Goal: Task Accomplishment & Management: Use online tool/utility

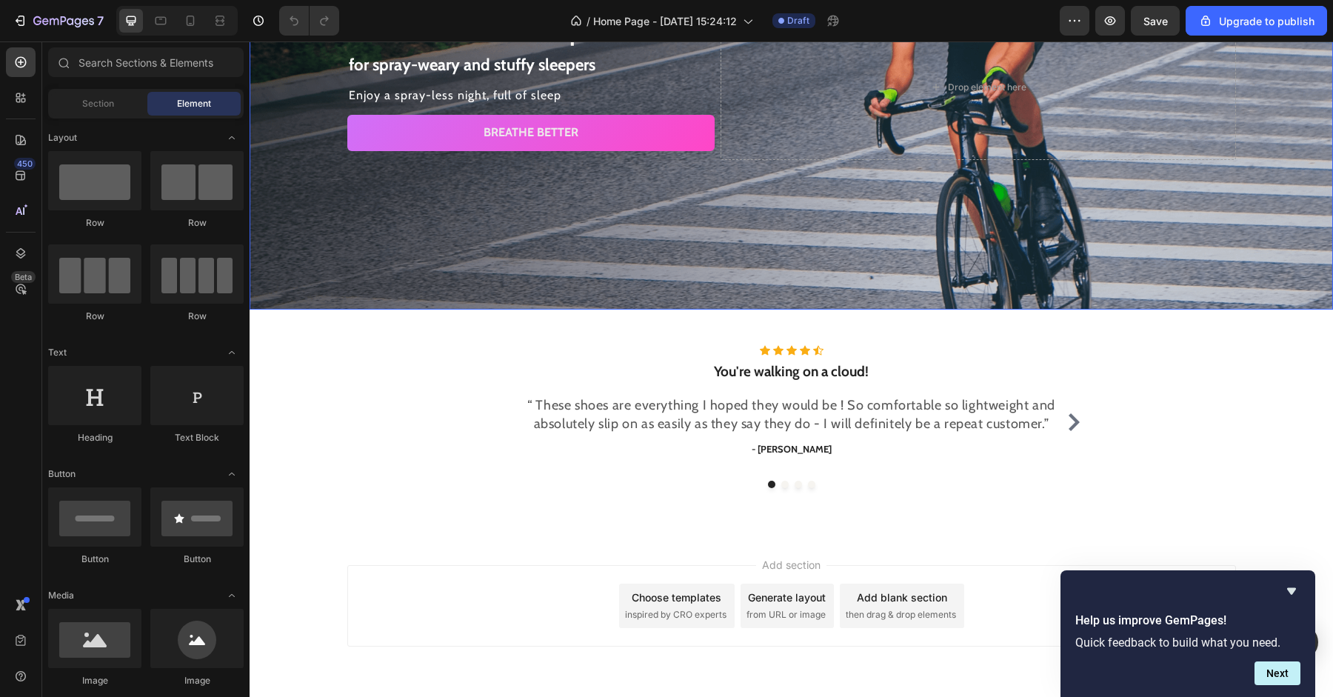
scroll to position [218, 0]
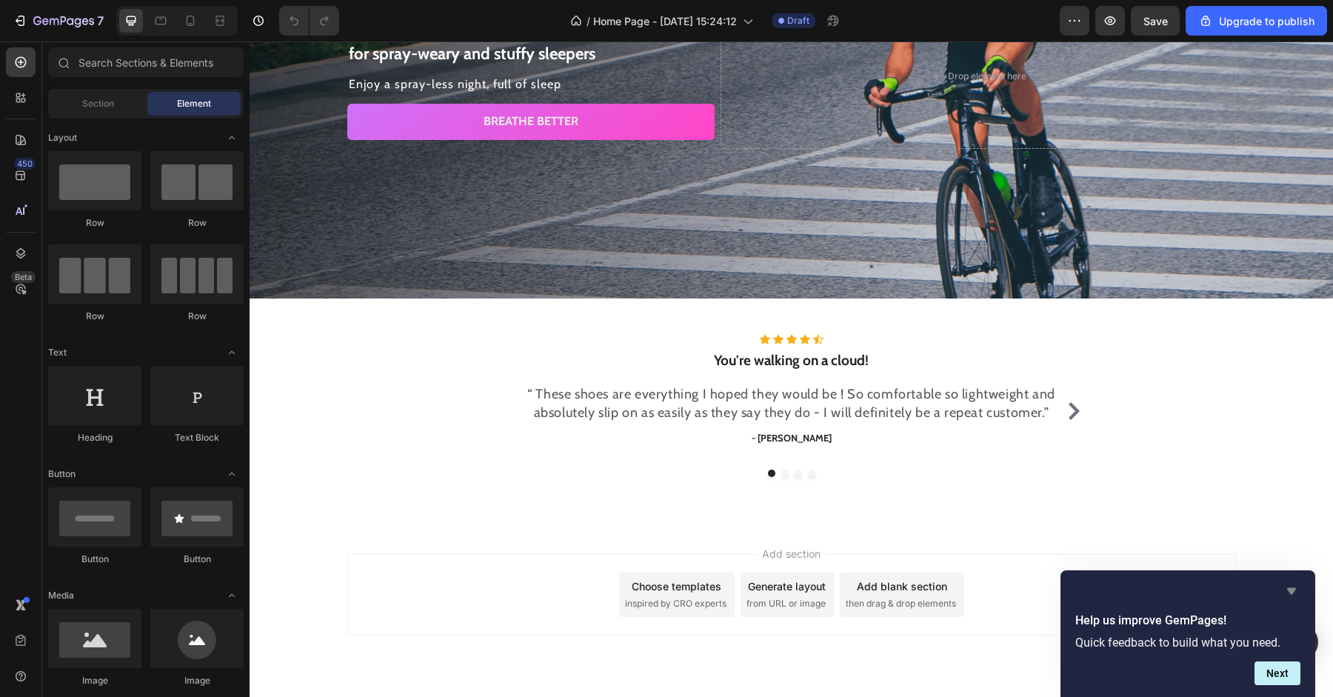
click at [1289, 589] on icon "Hide survey" at bounding box center [1291, 591] width 9 height 7
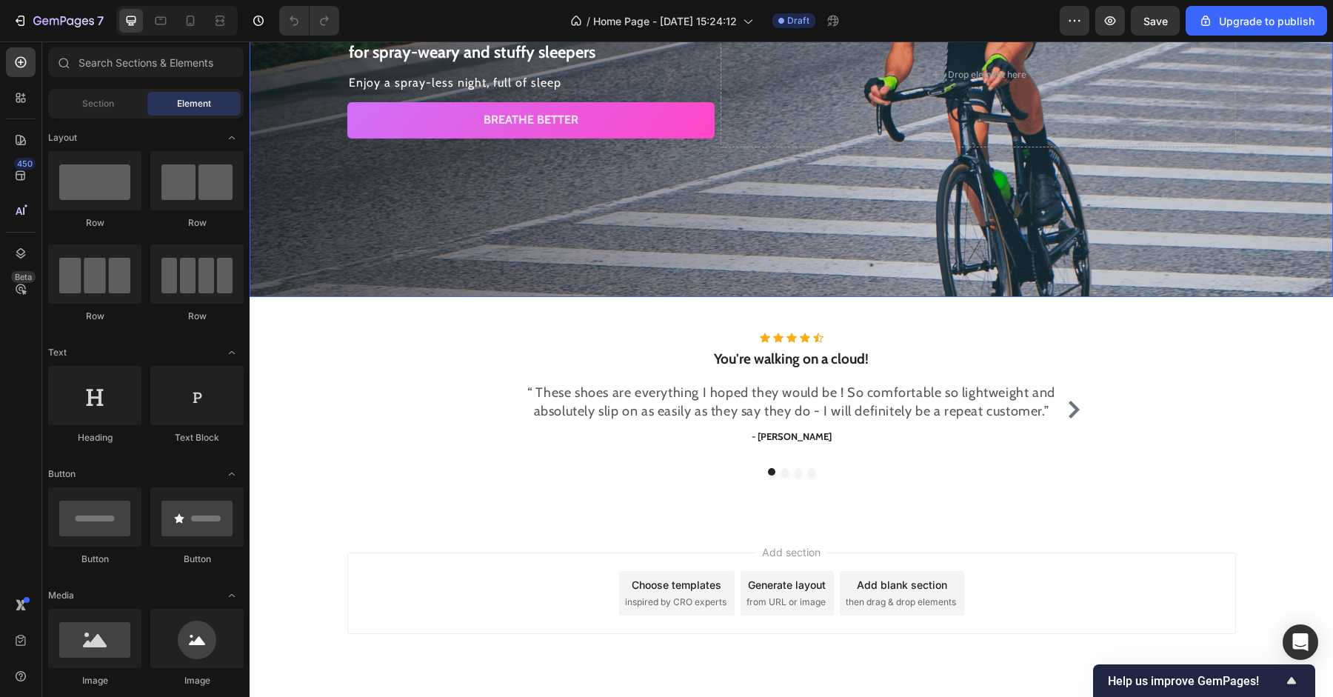
scroll to position [258, 0]
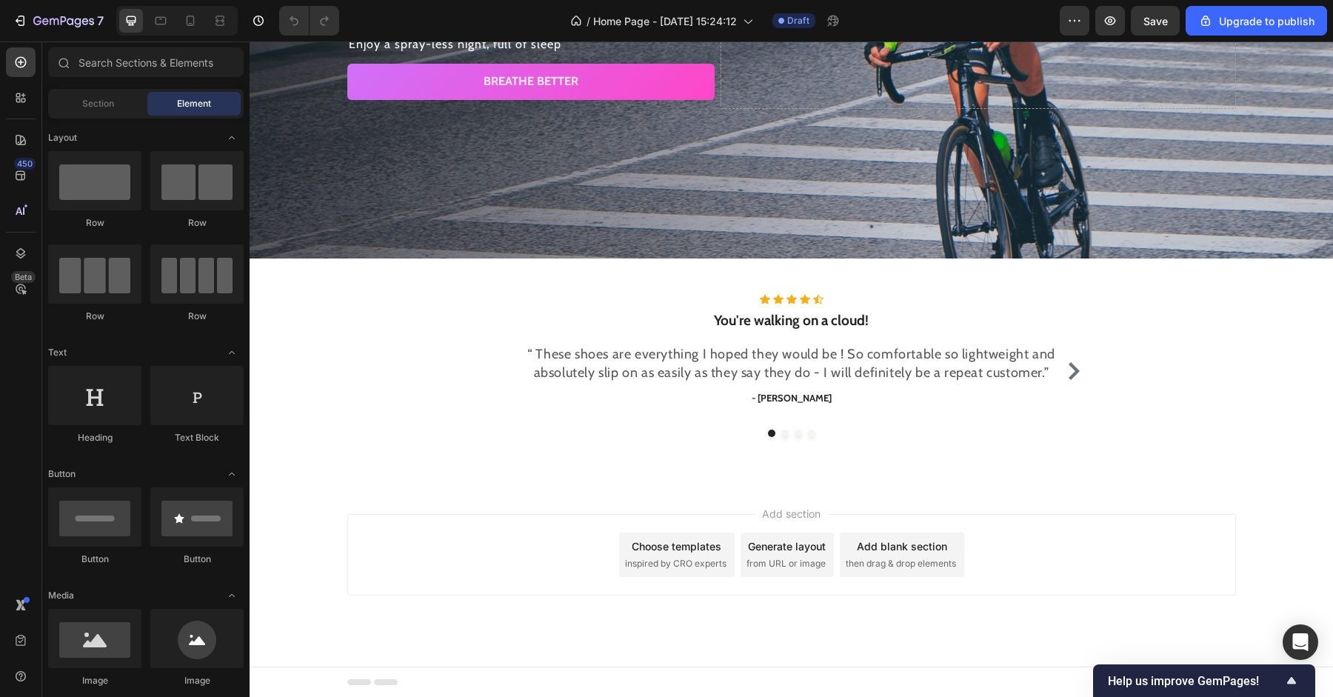
click at [685, 555] on div "Choose templates inspired by CRO experts" at bounding box center [677, 554] width 116 height 44
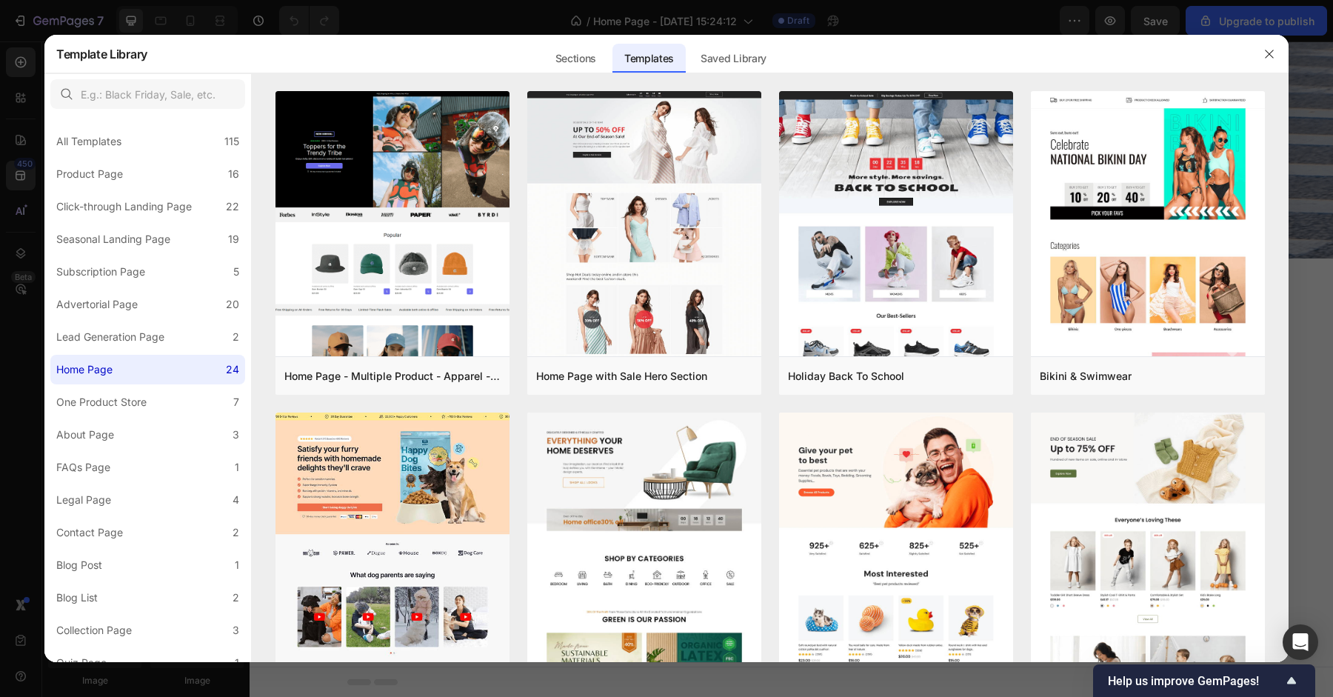
click at [41, 68] on div at bounding box center [666, 348] width 1333 height 697
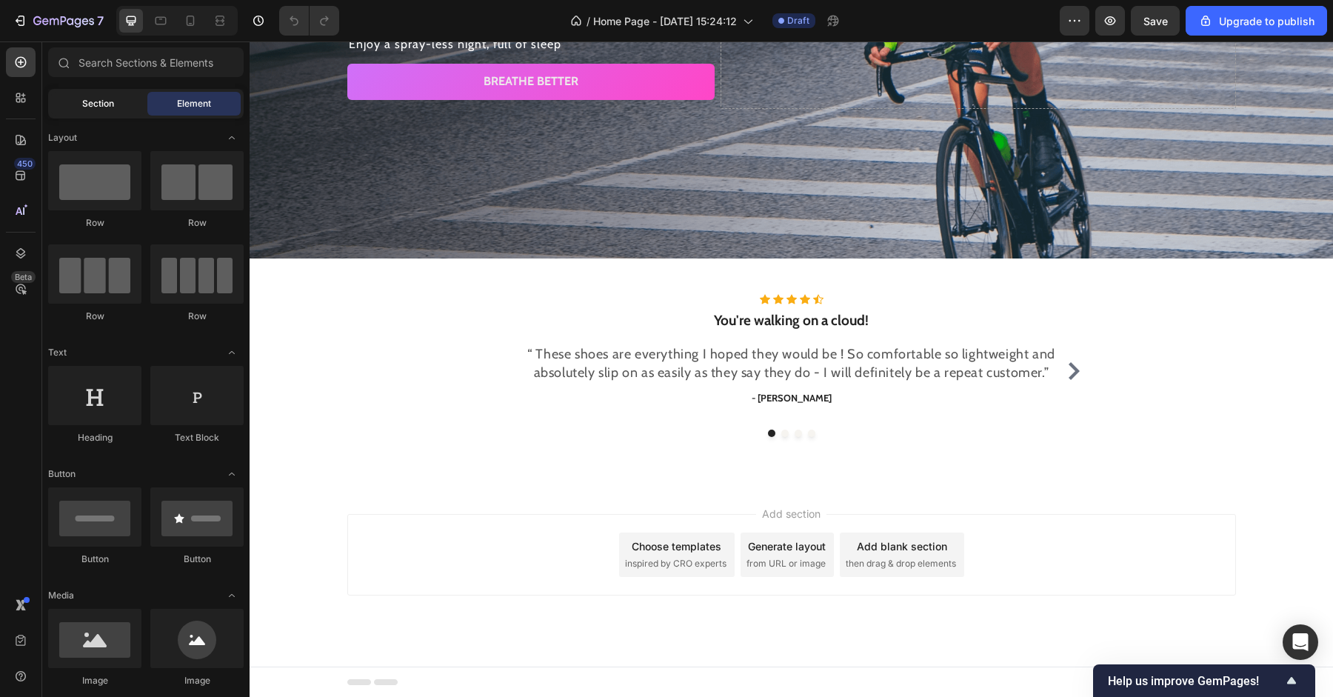
click at [104, 111] on div "Section" at bounding box center [97, 104] width 93 height 24
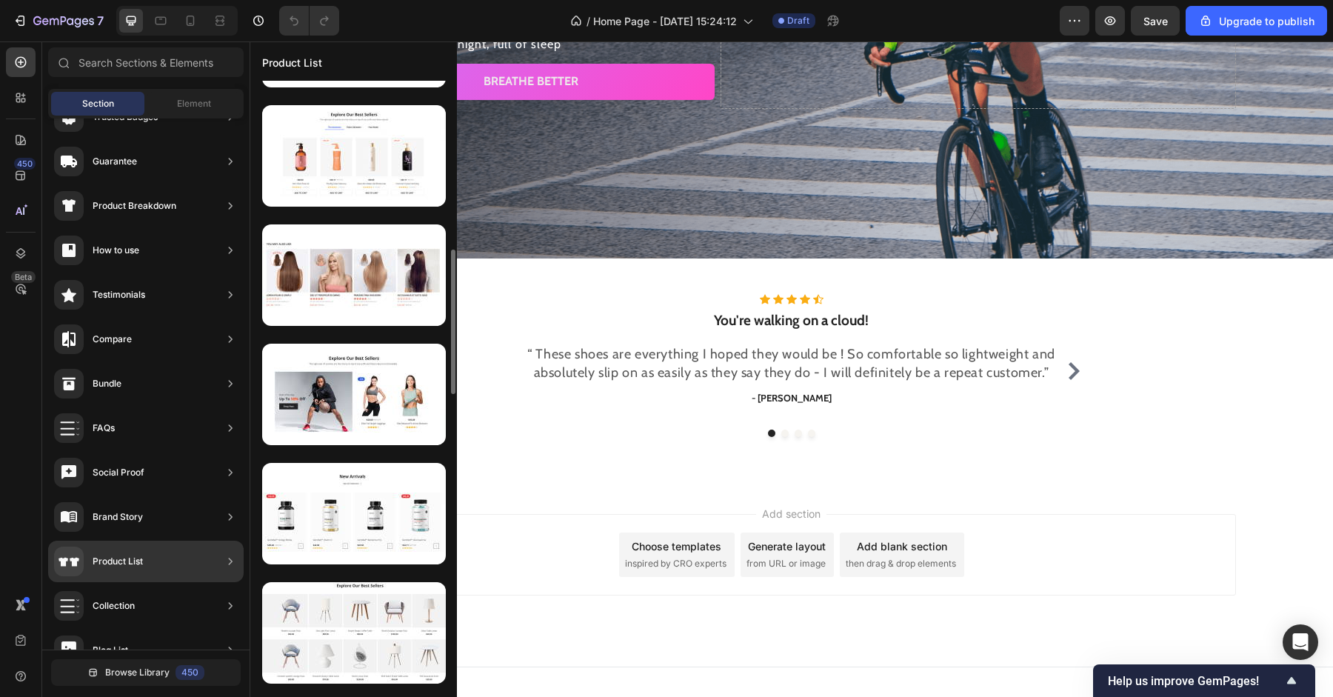
scroll to position [701, 0]
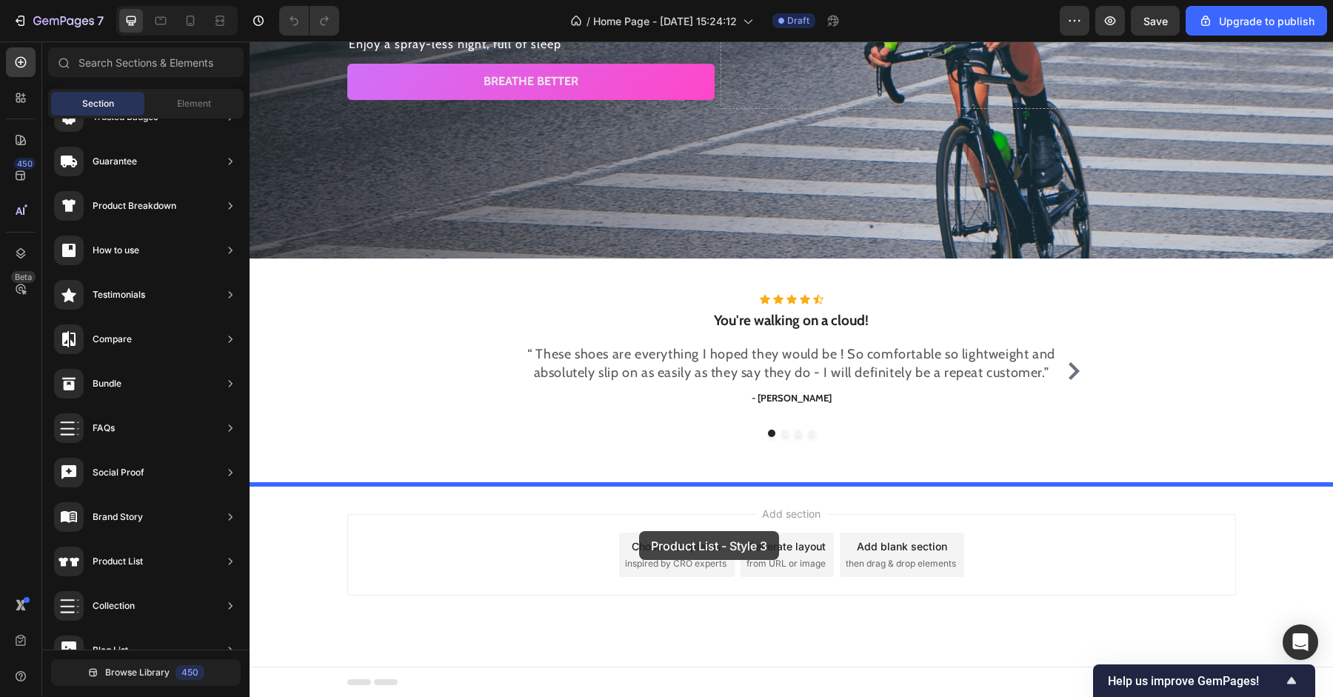
drag, startPoint x: 607, startPoint y: 440, endPoint x: 639, endPoint y: 531, distance: 96.7
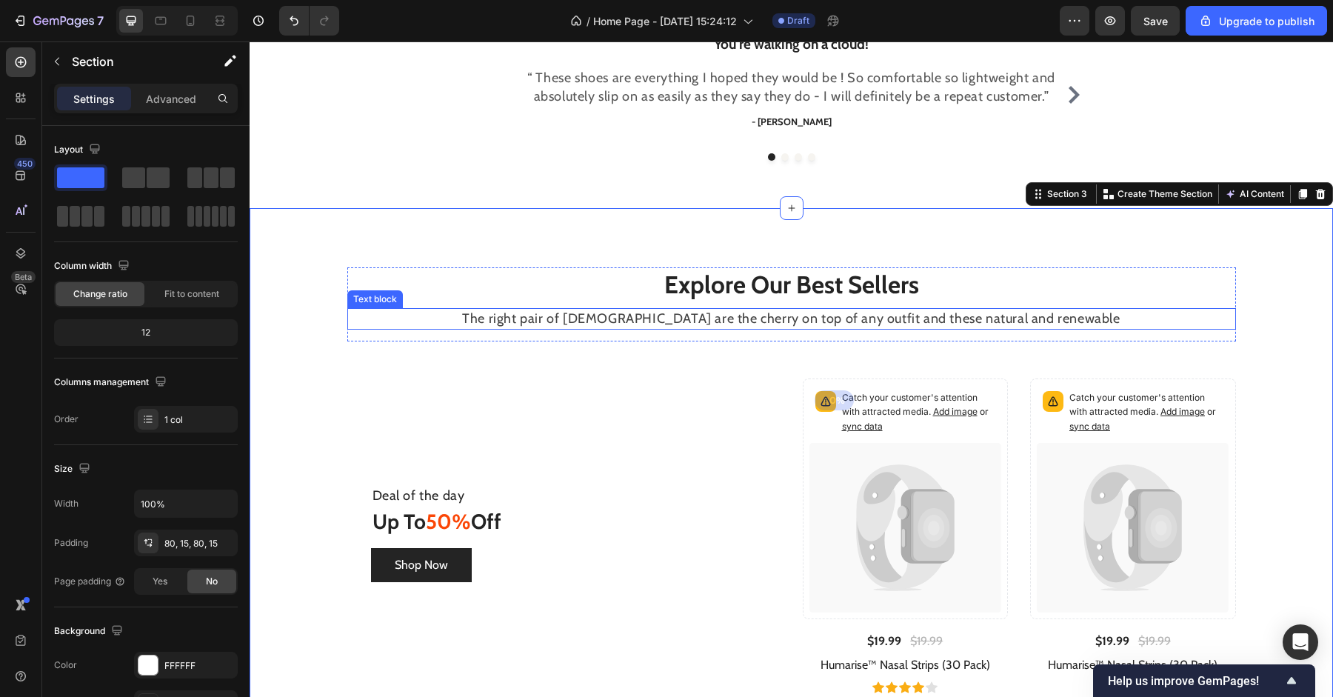
scroll to position [442, 0]
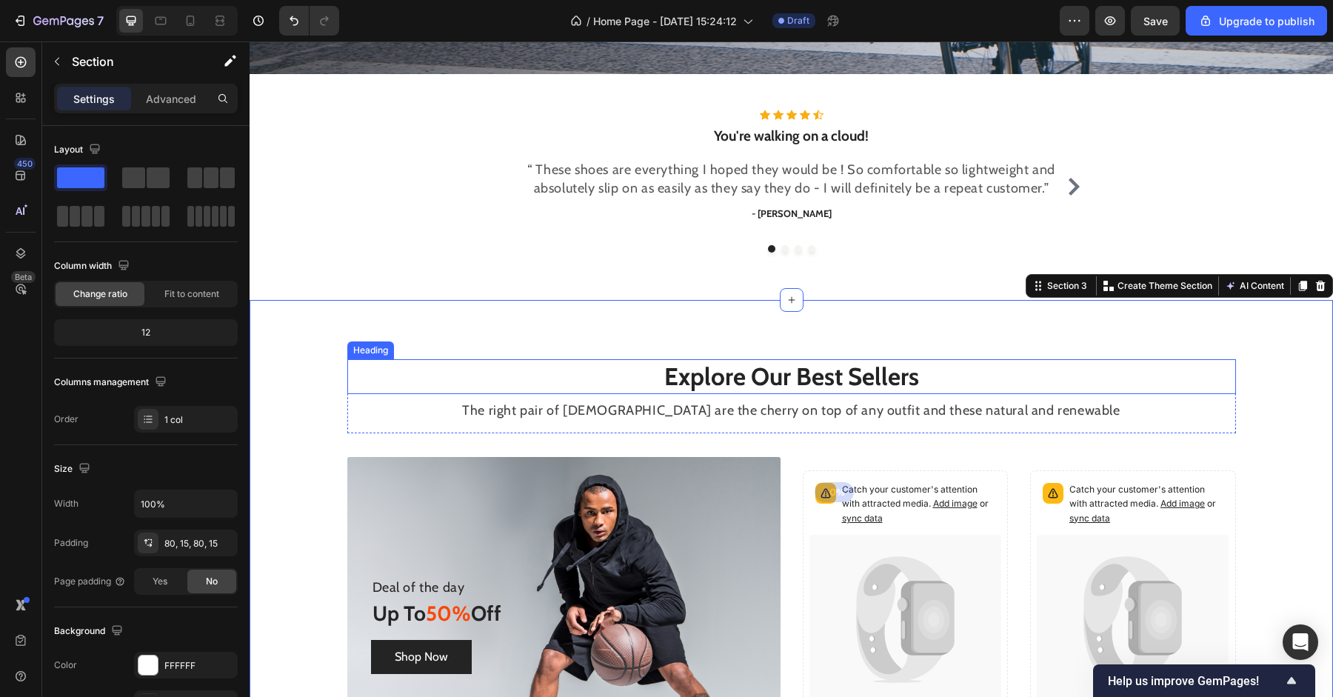
click at [727, 373] on p "Explore Our Best Sellers" at bounding box center [792, 377] width 886 height 32
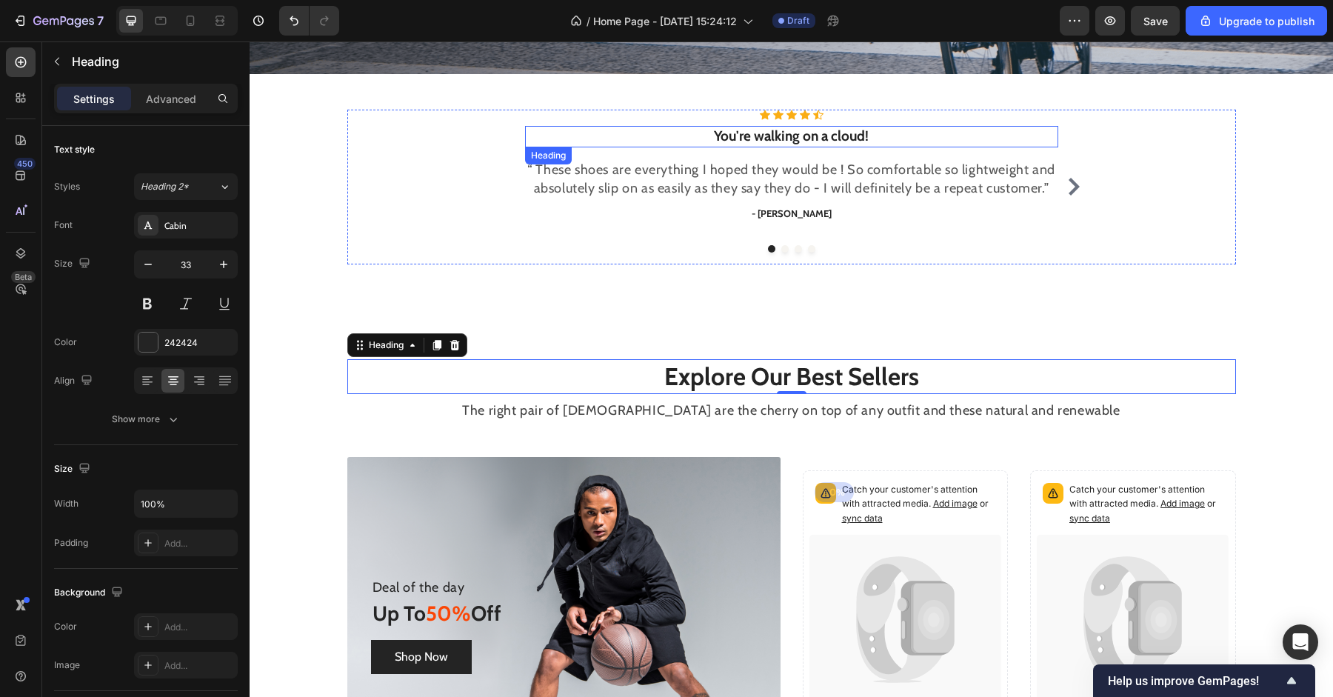
click at [786, 140] on p "You're walking on a cloud!" at bounding box center [792, 136] width 530 height 19
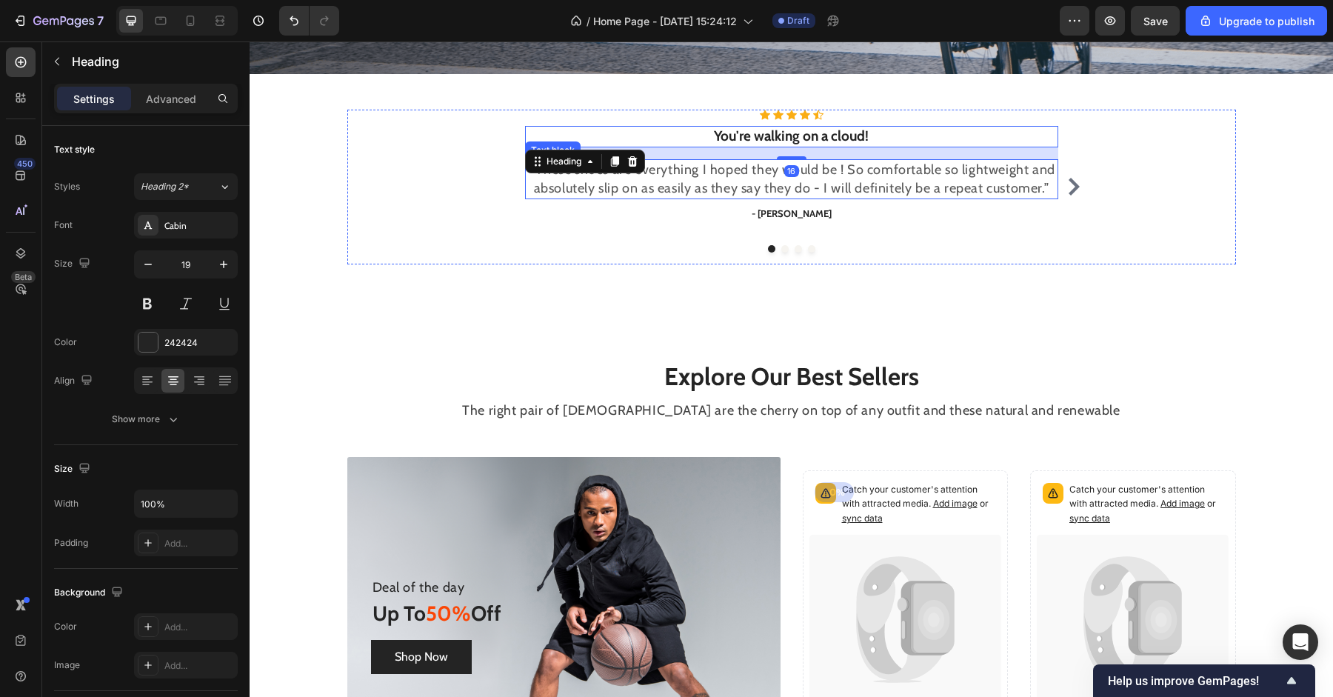
click at [764, 179] on p "“ These shoes are everything I hoped they would be ! So comfortable so lightwei…" at bounding box center [792, 179] width 530 height 37
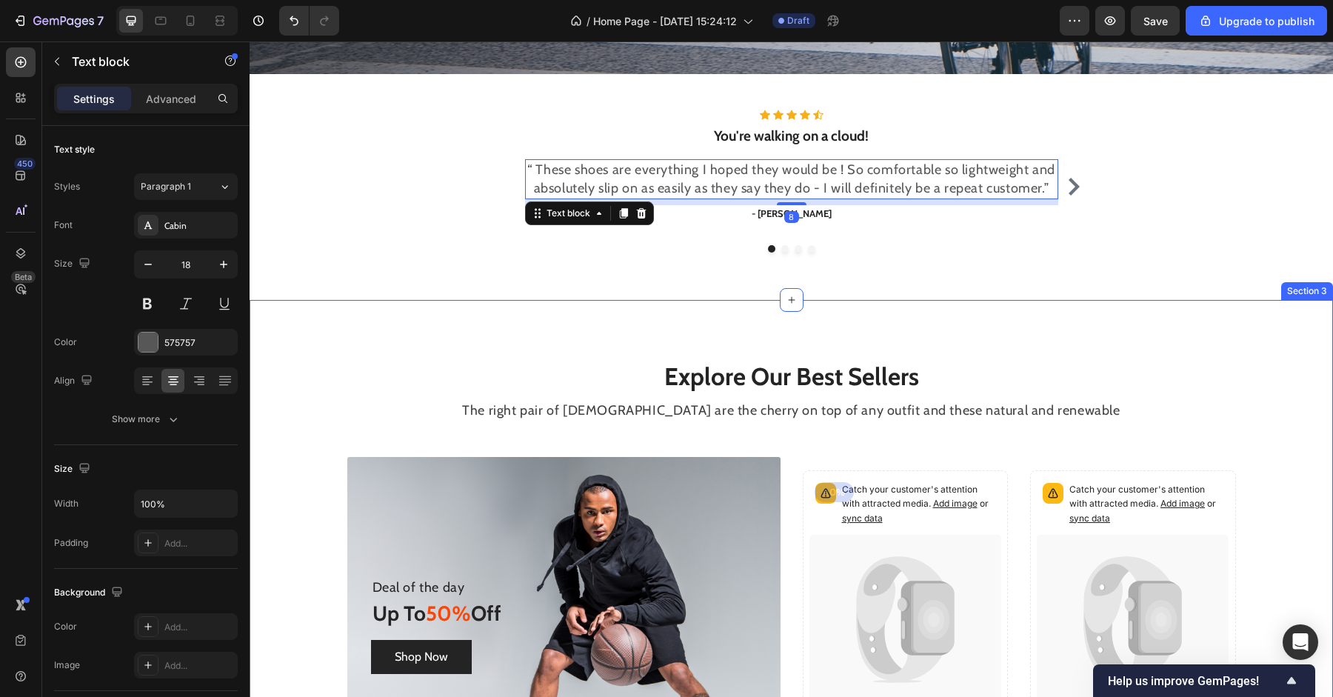
click at [1321, 385] on div "Explore Our Best Sellers Heading The right pair of sunnies are the cherry on to…" at bounding box center [791, 579] width 1083 height 558
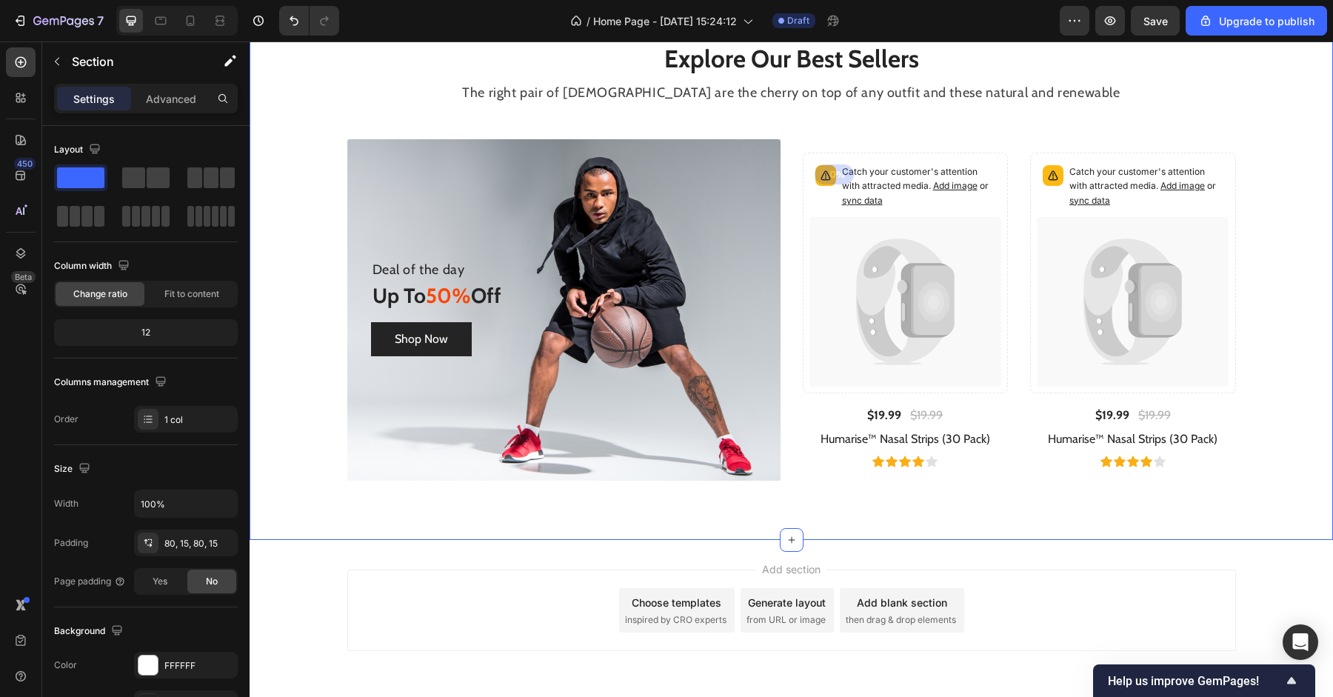
scroll to position [761, 0]
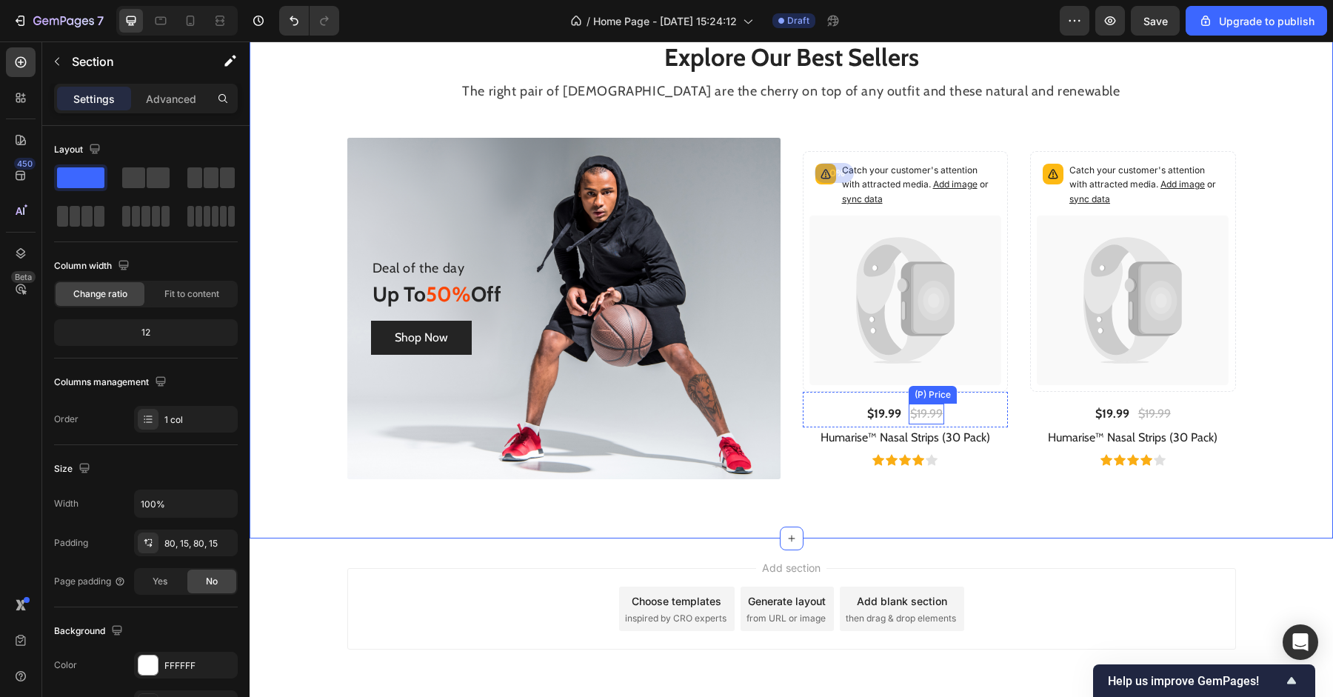
click at [924, 420] on div "$19.99" at bounding box center [927, 414] width 36 height 21
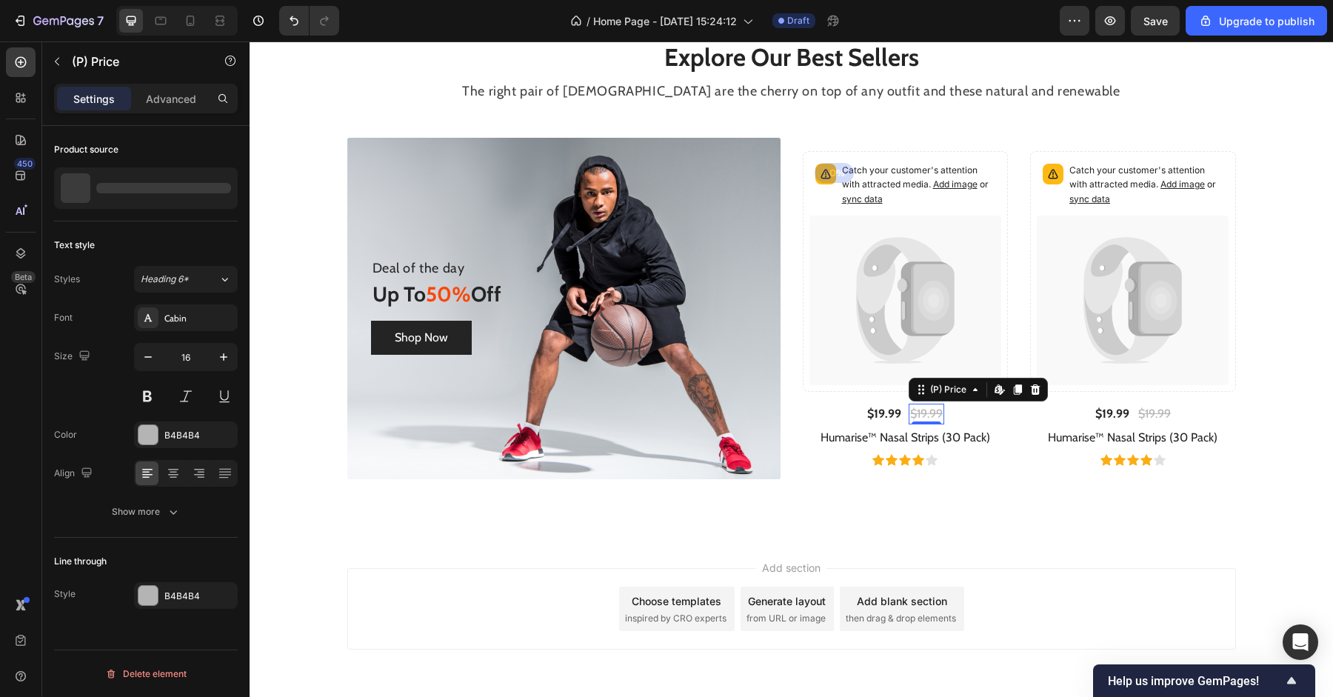
click at [924, 420] on div "0" at bounding box center [926, 424] width 15 height 12
click at [928, 547] on div "Add section Choose templates inspired by CRO experts Generate layout from URL o…" at bounding box center [791, 629] width 1083 height 182
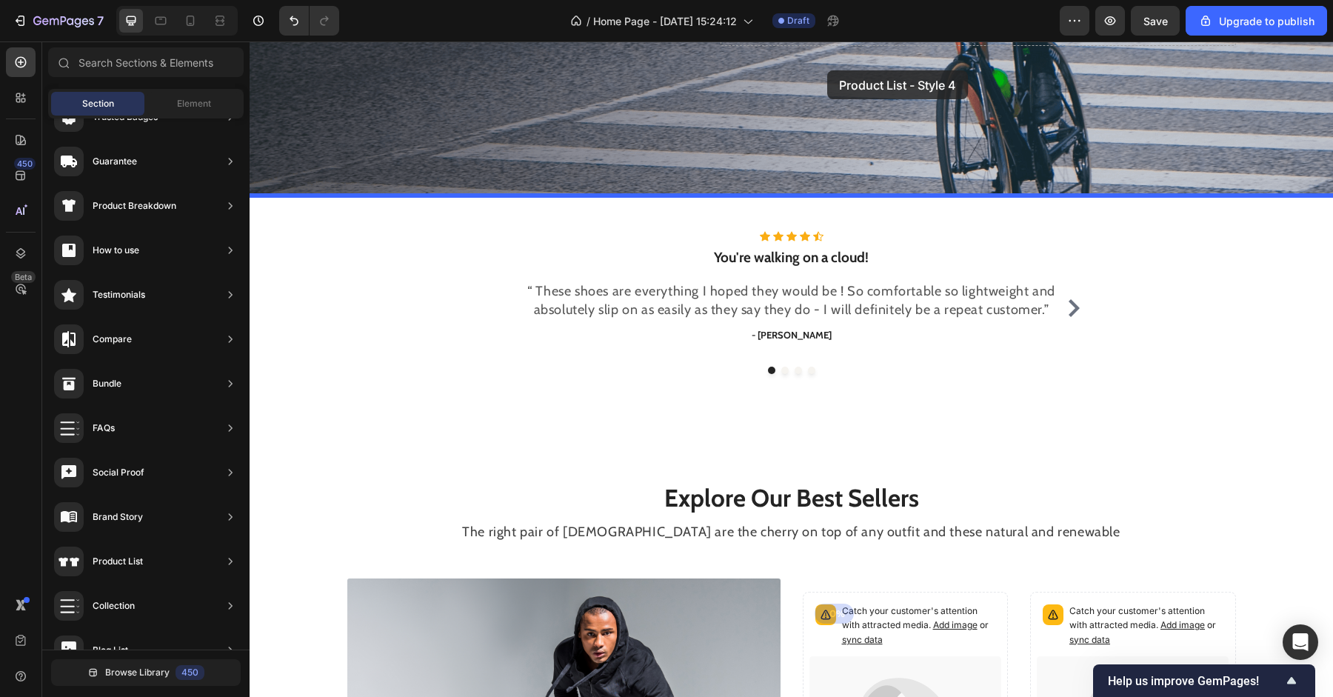
scroll to position [301, 0]
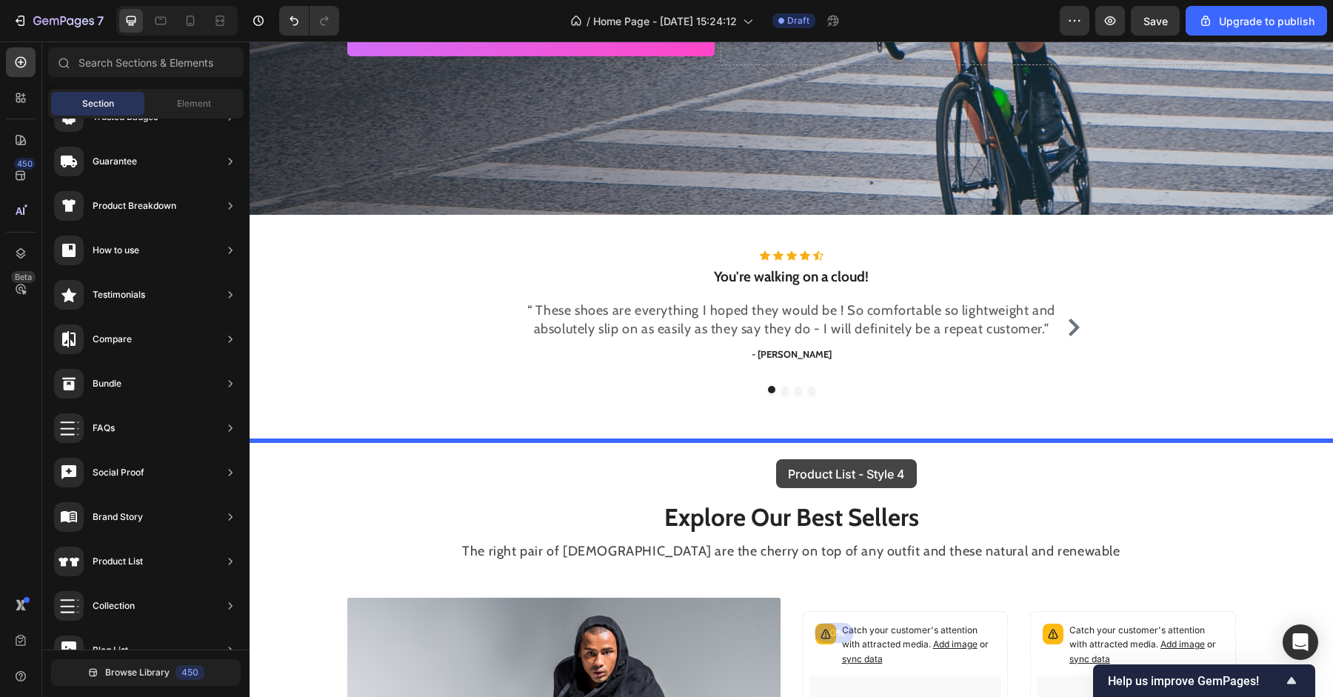
drag, startPoint x: 598, startPoint y: 644, endPoint x: 776, endPoint y: 459, distance: 256.6
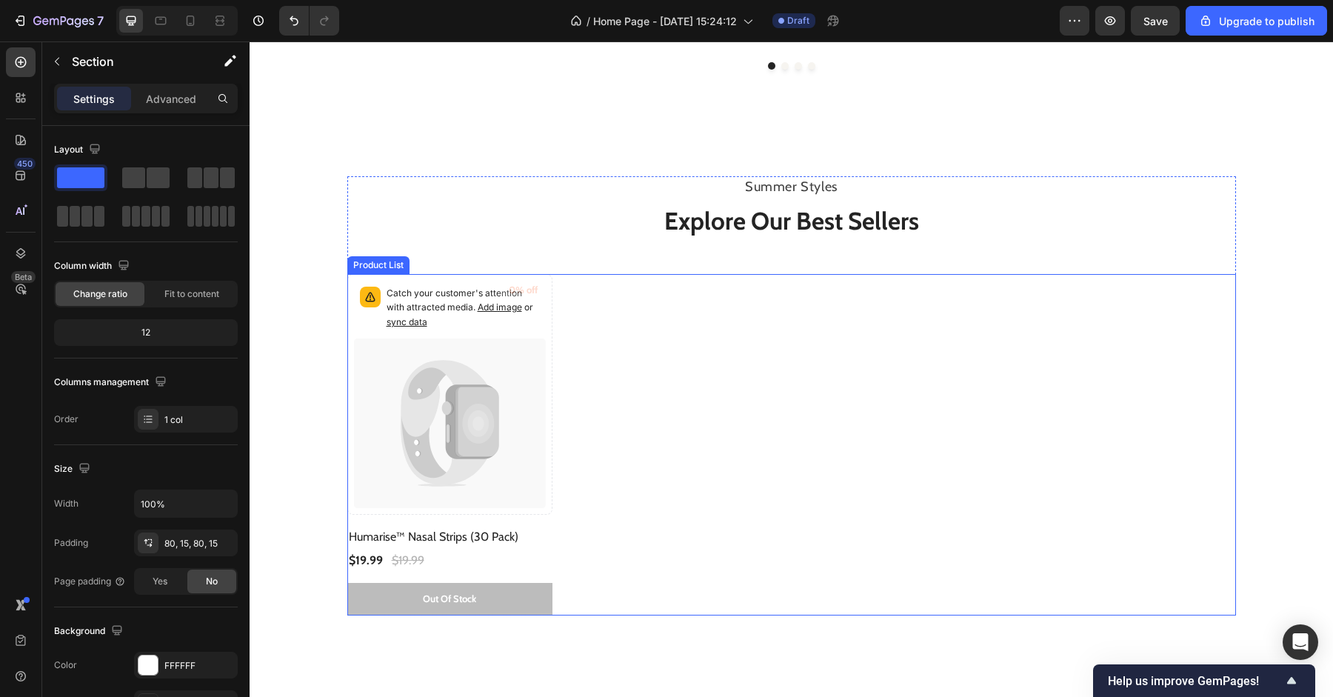
scroll to position [624, 0]
click at [800, 193] on p "Summer Styles" at bounding box center [792, 188] width 886 height 19
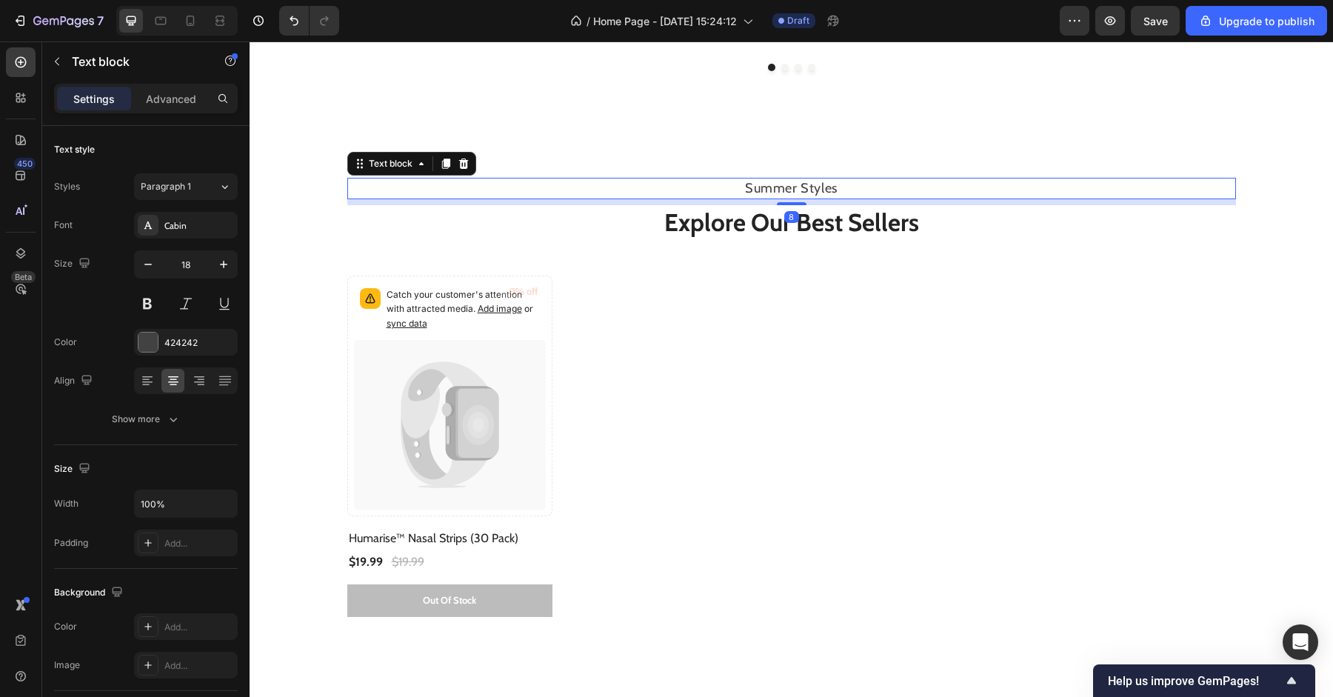
click at [472, 164] on div "Text block" at bounding box center [411, 164] width 129 height 24
click at [466, 165] on icon at bounding box center [463, 163] width 10 height 10
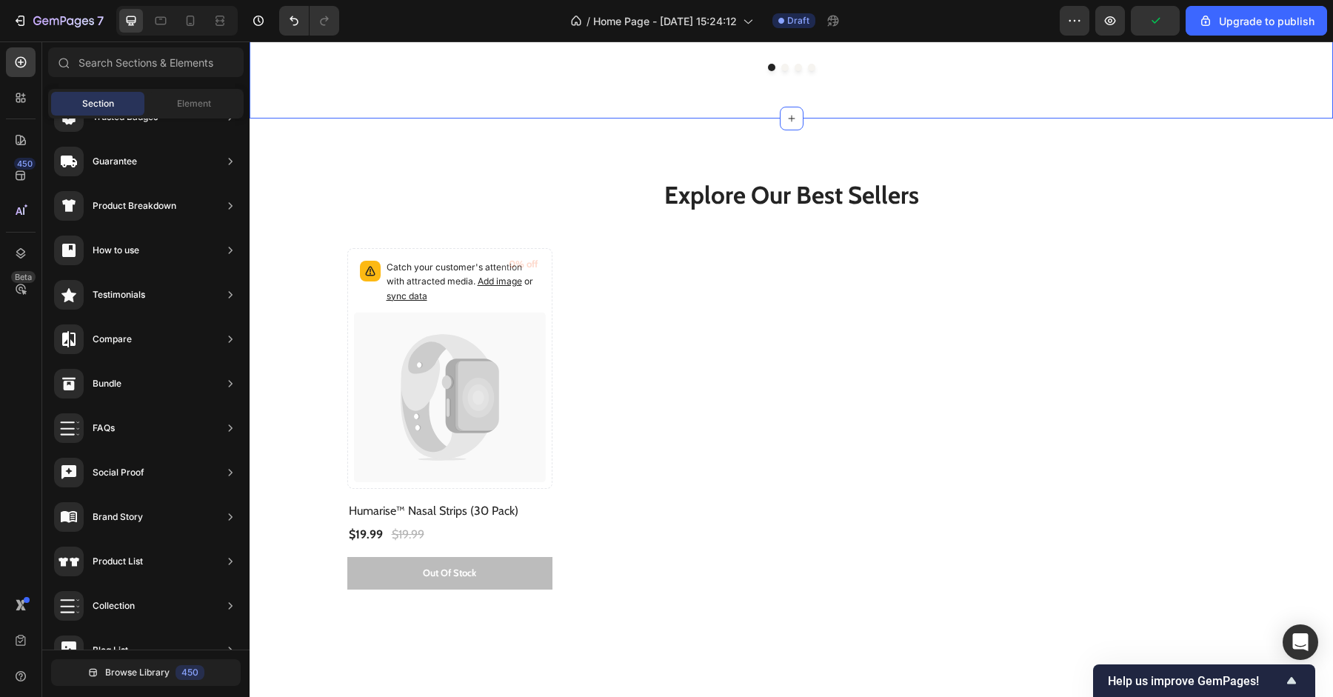
click at [721, 90] on div "Icon Icon Icon Icon Icon Icon List Hoz You're walking on a cloud! Heading “ The…" at bounding box center [791, 6] width 1083 height 226
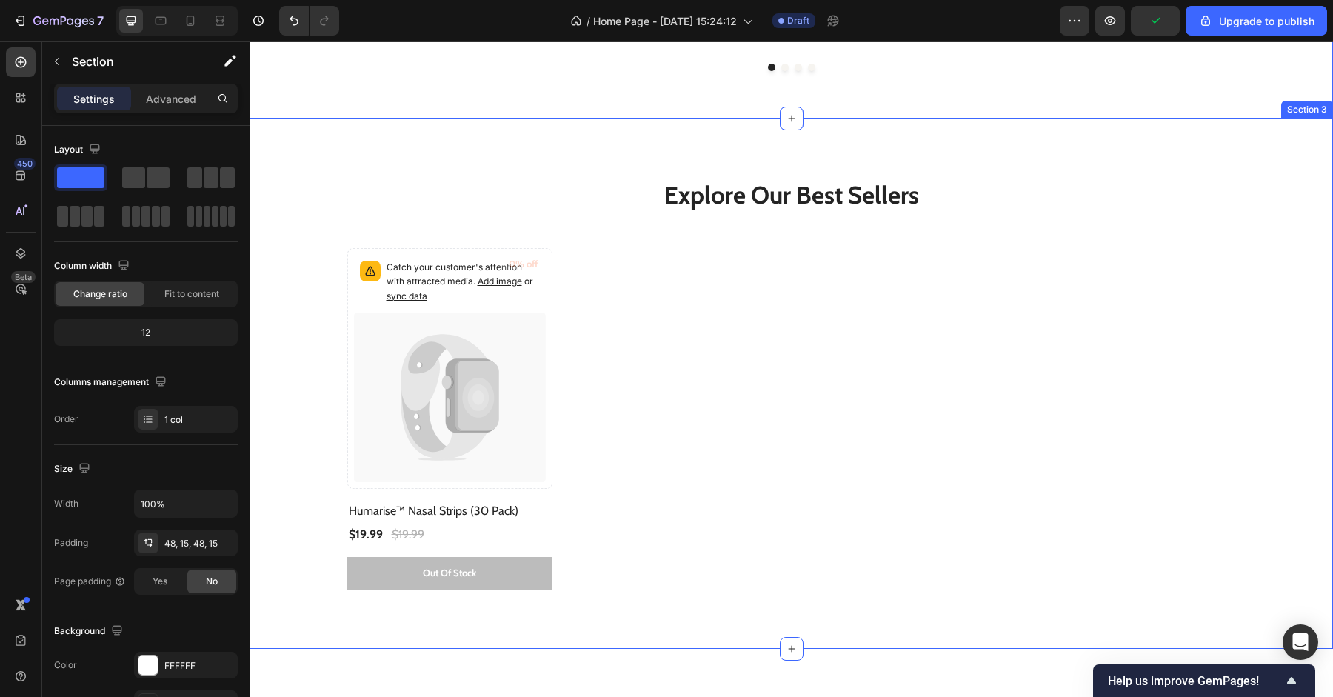
click at [687, 169] on div "Explore Our Best Sellers Heading Catch your customer's attention with attracted…" at bounding box center [791, 383] width 1083 height 530
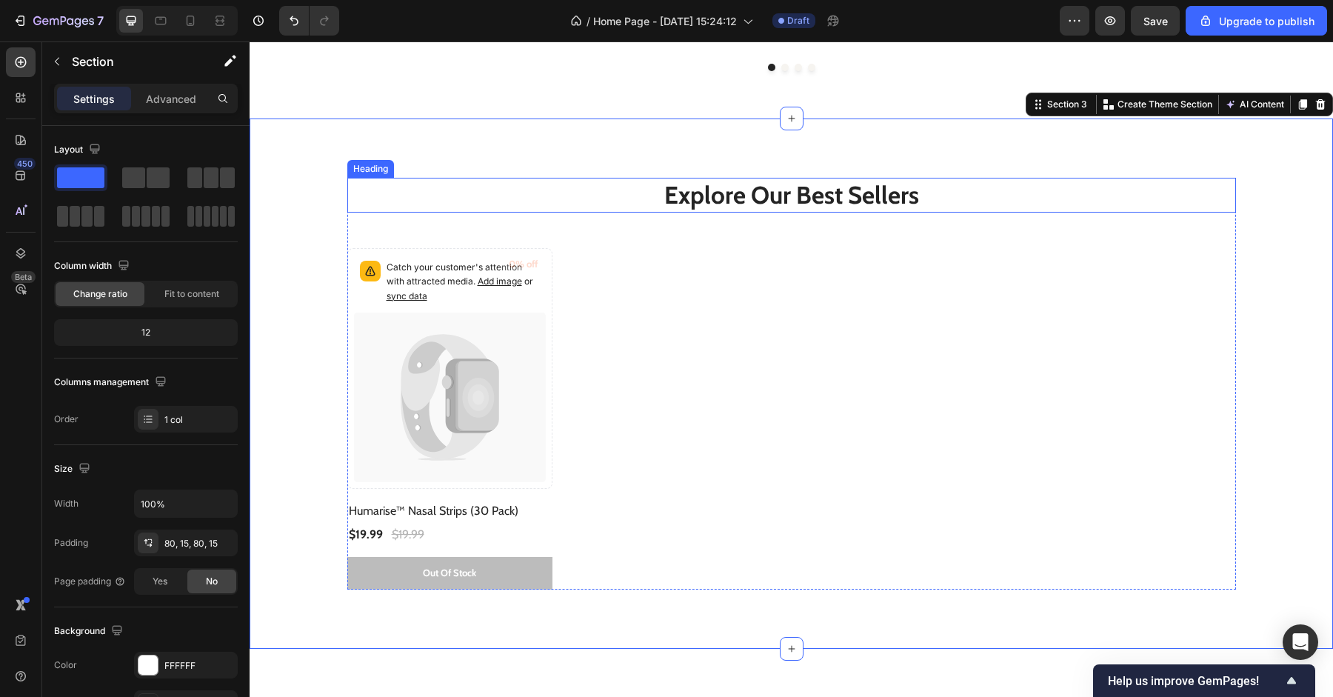
click at [713, 196] on p "Explore Our Best Sellers" at bounding box center [792, 195] width 886 height 32
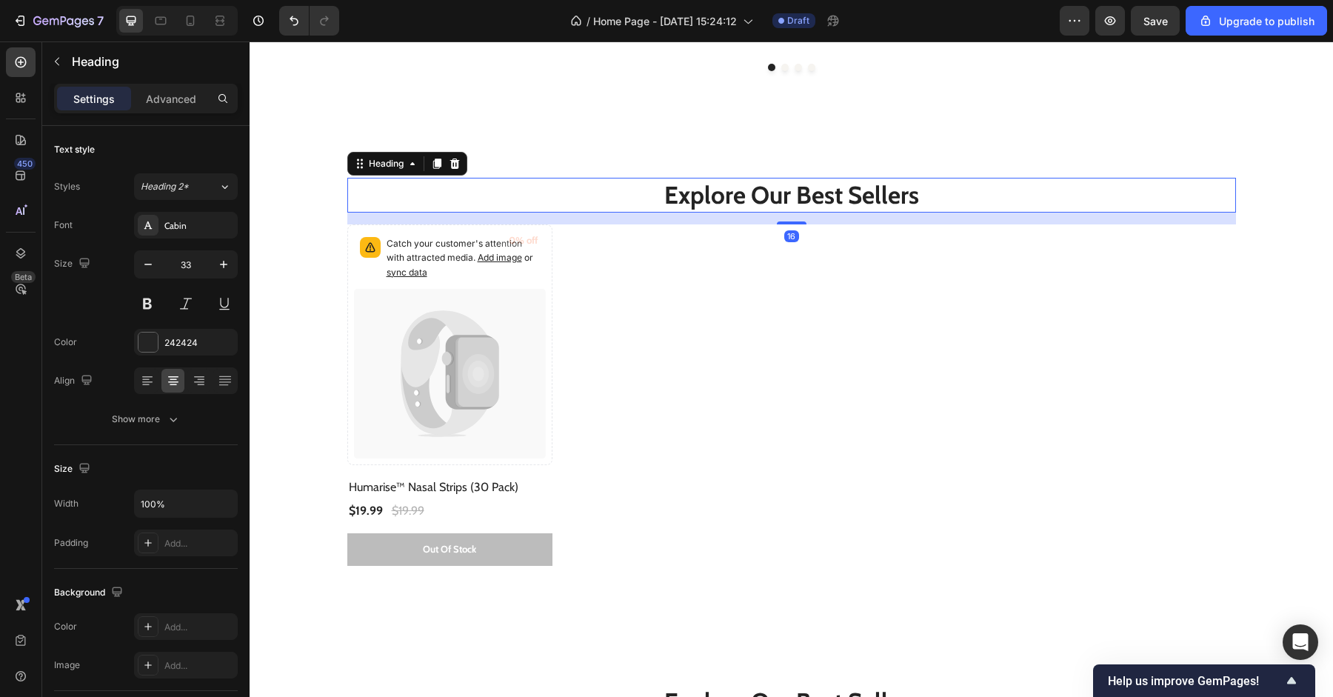
drag, startPoint x: 796, startPoint y: 246, endPoint x: 811, endPoint y: 222, distance: 27.9
click at [811, 213] on div "16" at bounding box center [791, 213] width 889 height 0
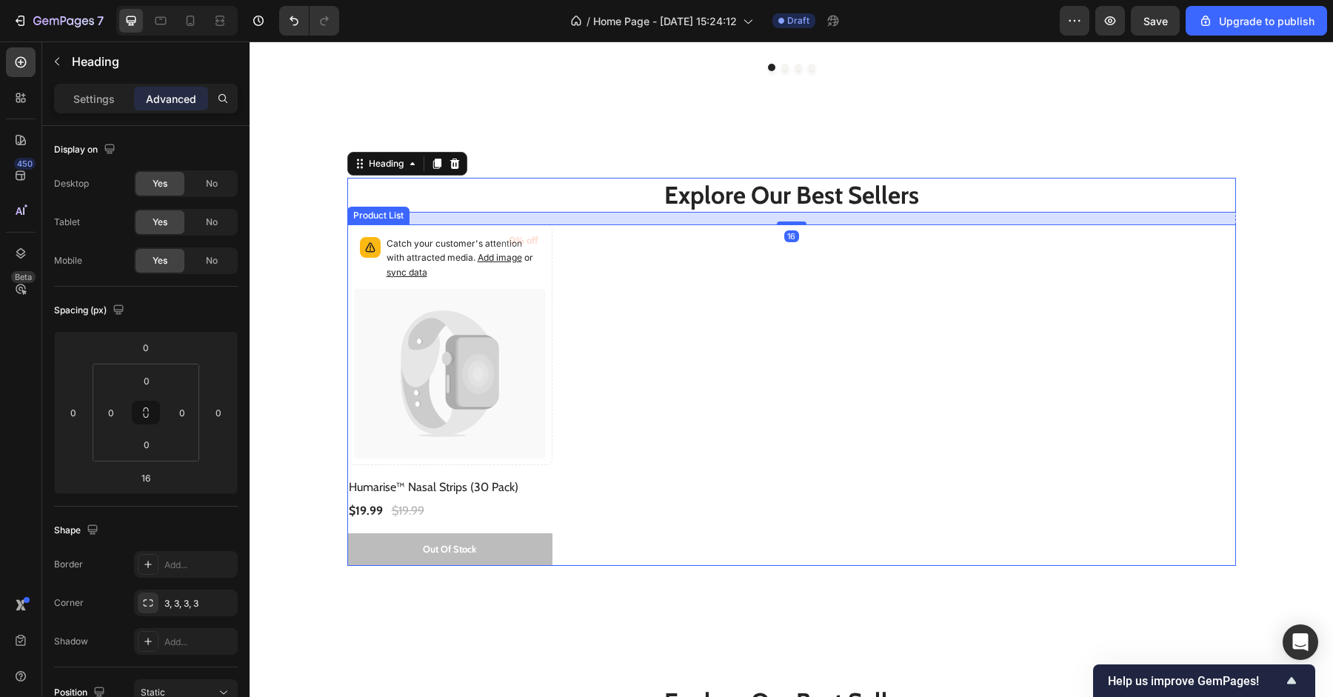
click at [762, 346] on div "Catch your customer's attention with attracted media. Add image or sync data (P…" at bounding box center [791, 394] width 889 height 341
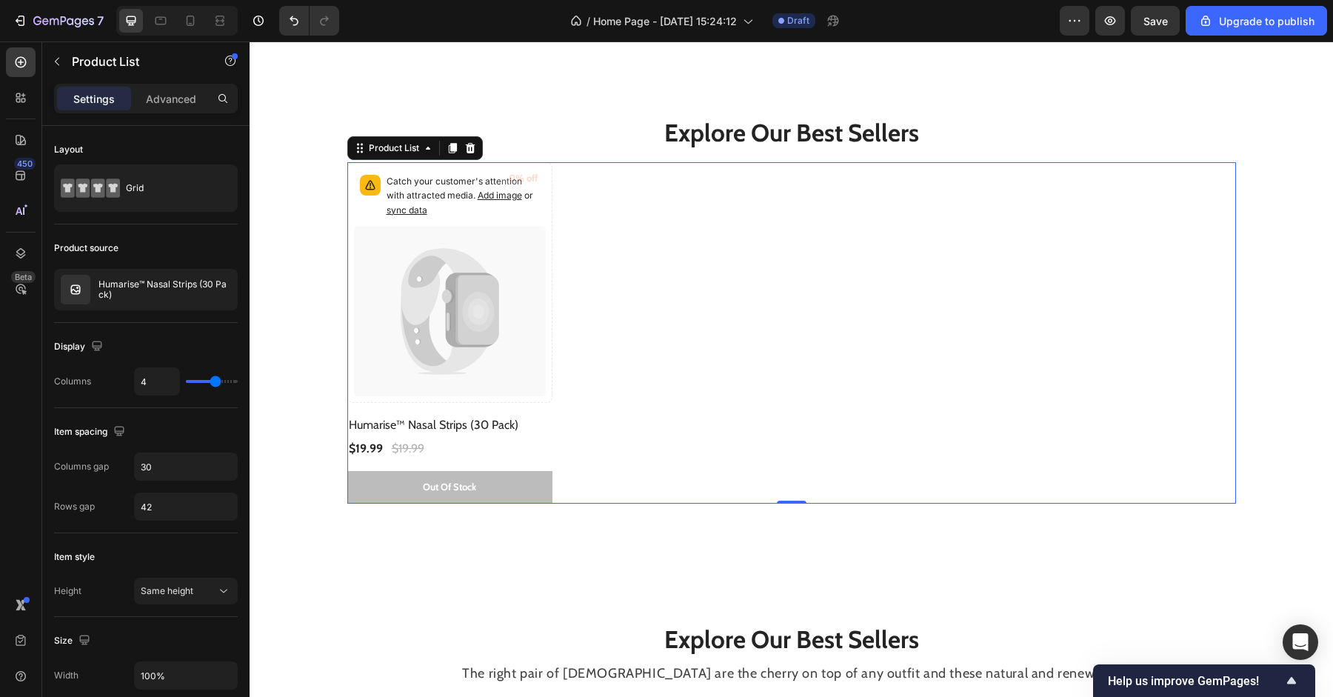
scroll to position [689, 0]
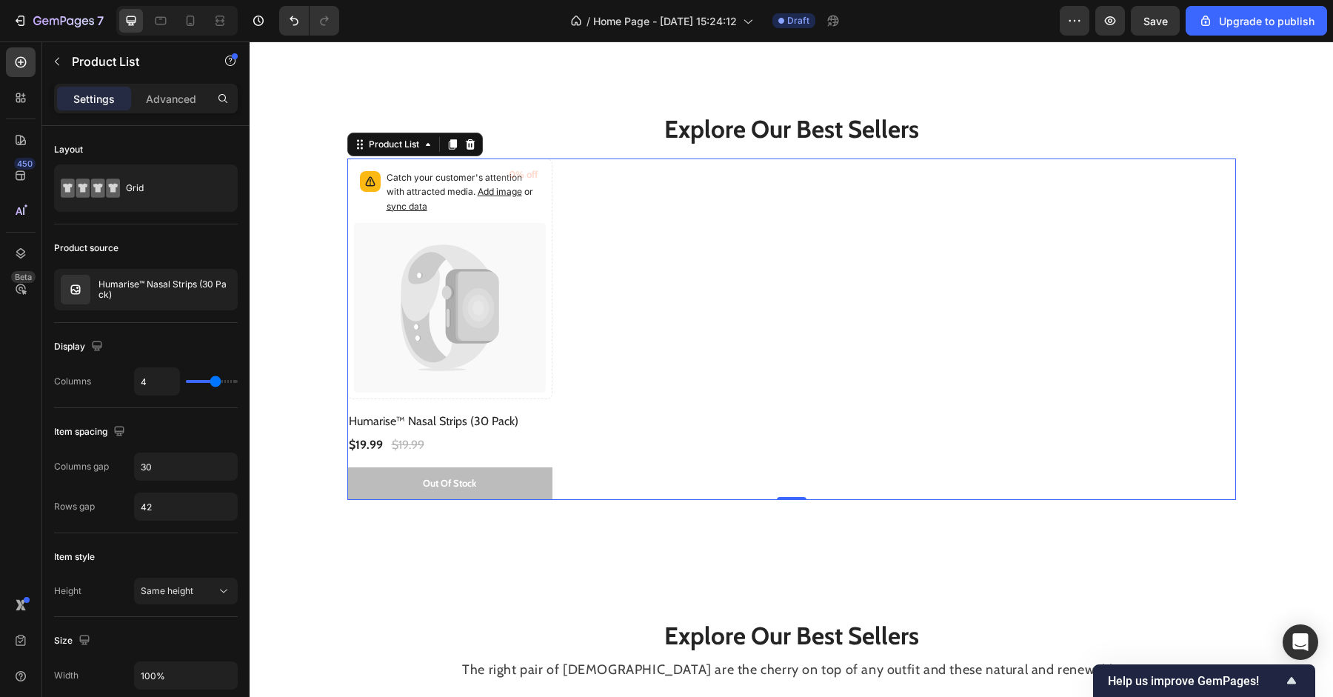
click at [986, 347] on div "Catch your customer's attention with attracted media. Add image or sync data (P…" at bounding box center [791, 328] width 889 height 341
click at [794, 130] on p "Explore Our Best Sellers" at bounding box center [792, 129] width 886 height 32
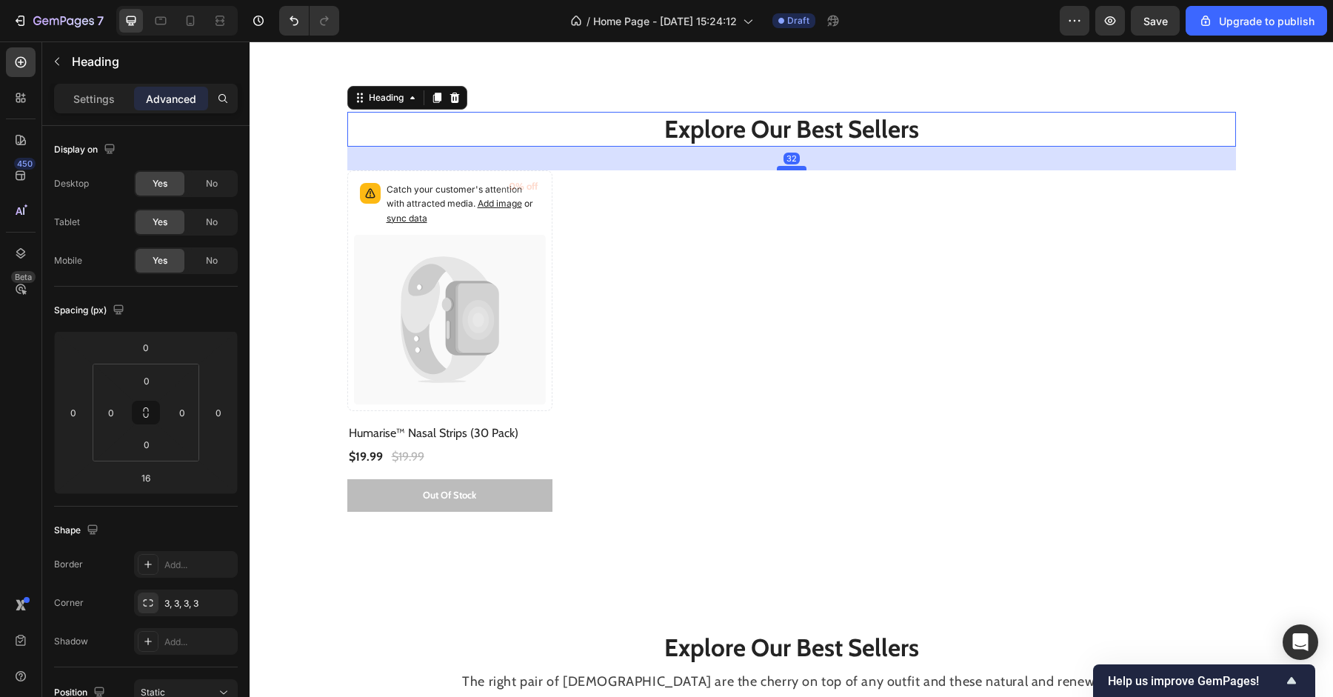
drag, startPoint x: 786, startPoint y: 155, endPoint x: 787, endPoint y: 167, distance: 11.9
click at [787, 167] on div at bounding box center [792, 168] width 30 height 4
type input "32"
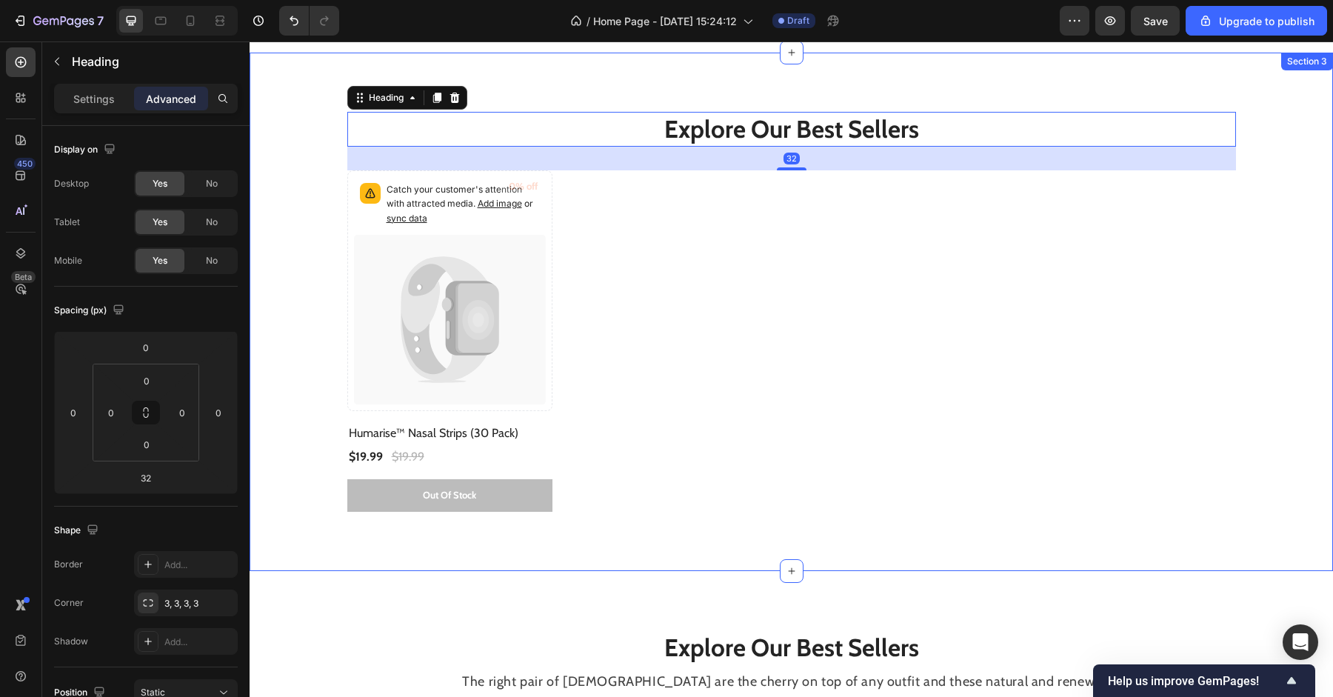
click at [1287, 380] on div "Explore Our Best Sellers Heading 32 Catch your customer's attention with attrac…" at bounding box center [791, 312] width 1061 height 400
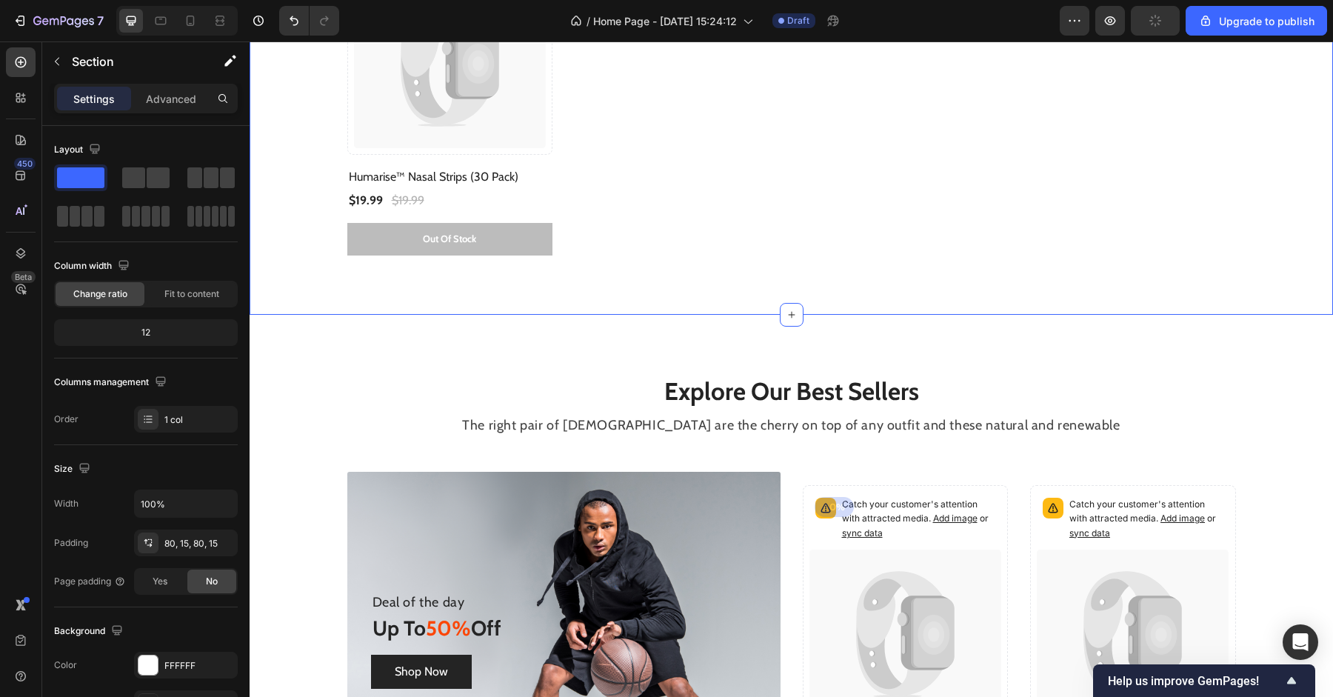
scroll to position [992, 0]
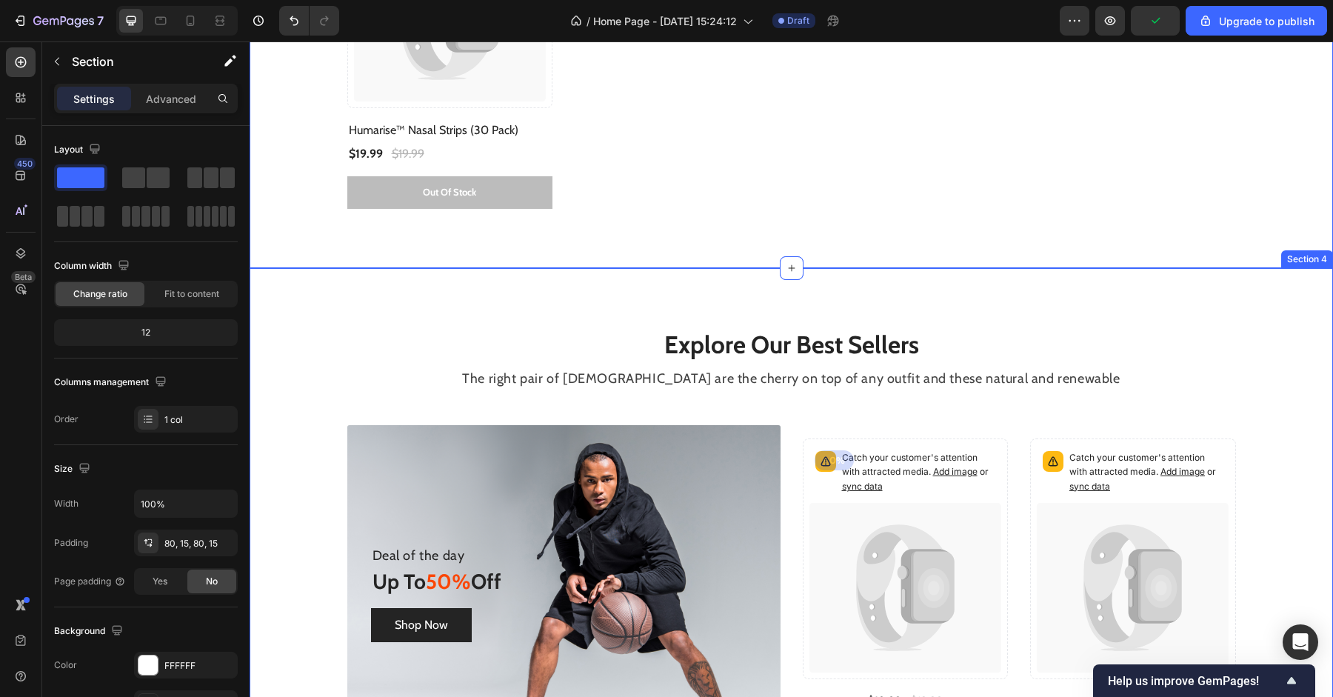
click at [1253, 344] on div "Explore Our Best Sellers Heading The right pair of sunnies are the cherry on to…" at bounding box center [791, 547] width 1061 height 440
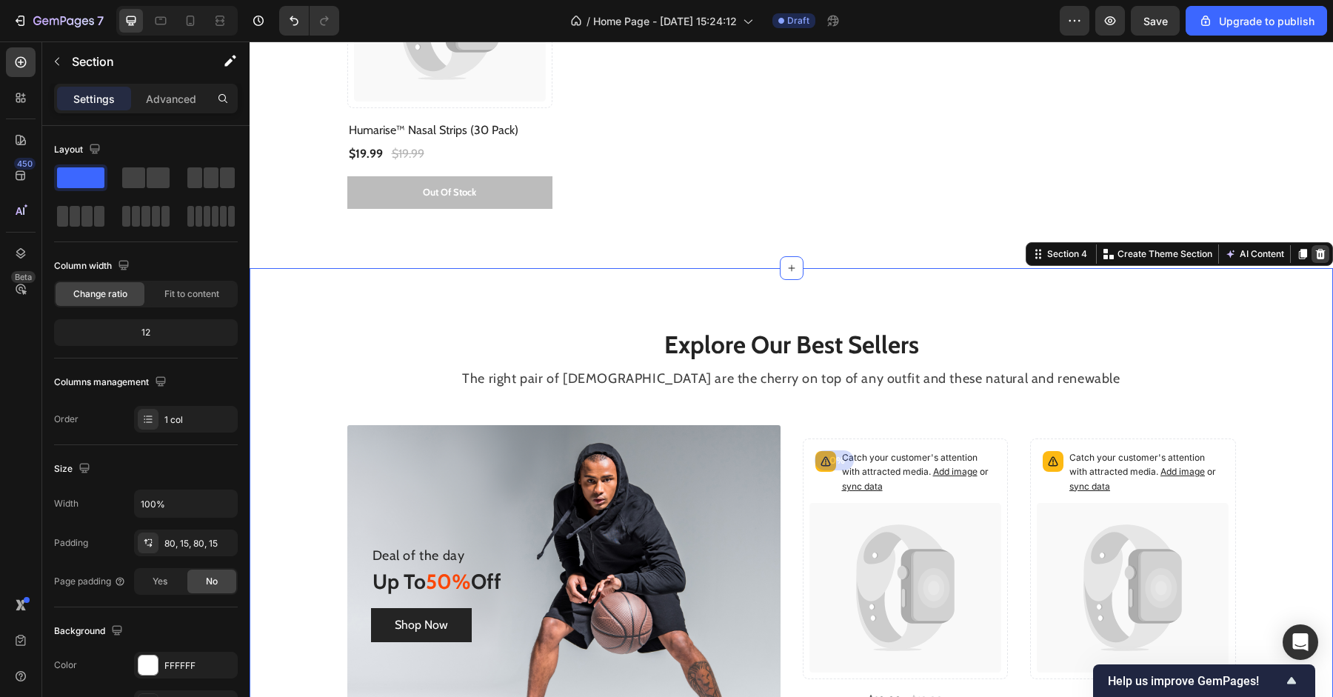
click at [1320, 255] on icon at bounding box center [1321, 254] width 10 height 10
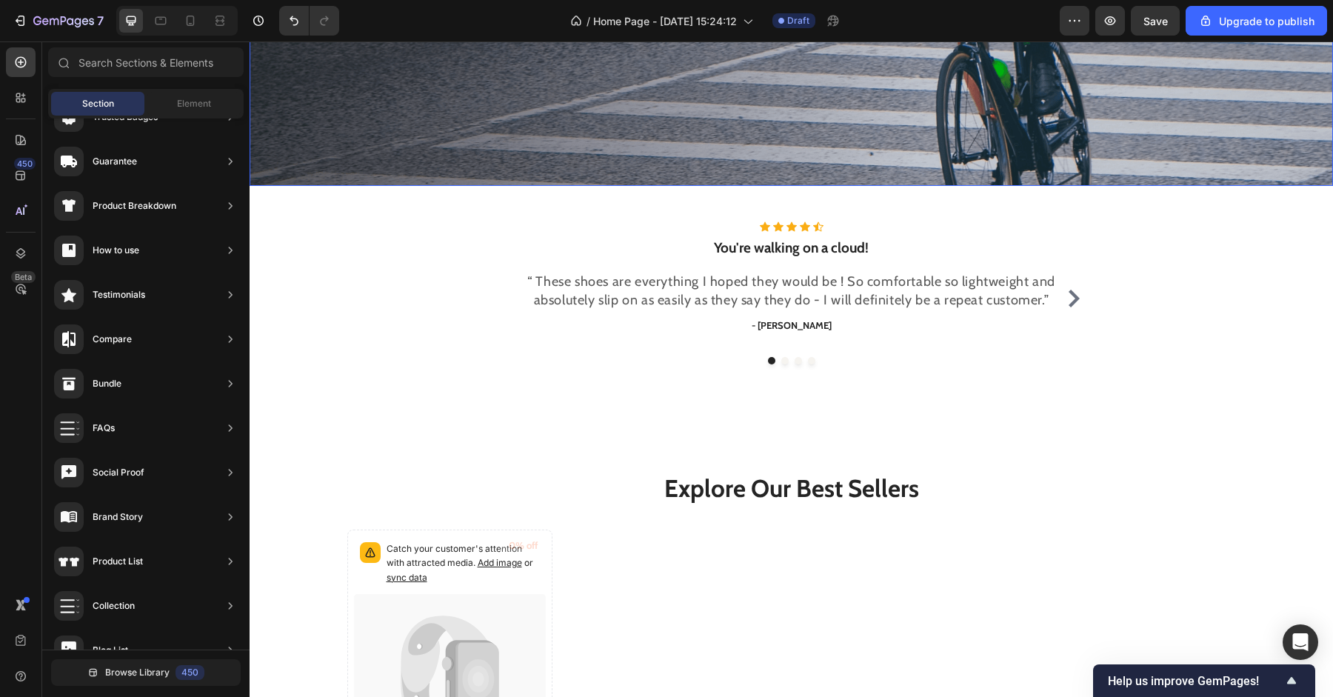
scroll to position [348, 0]
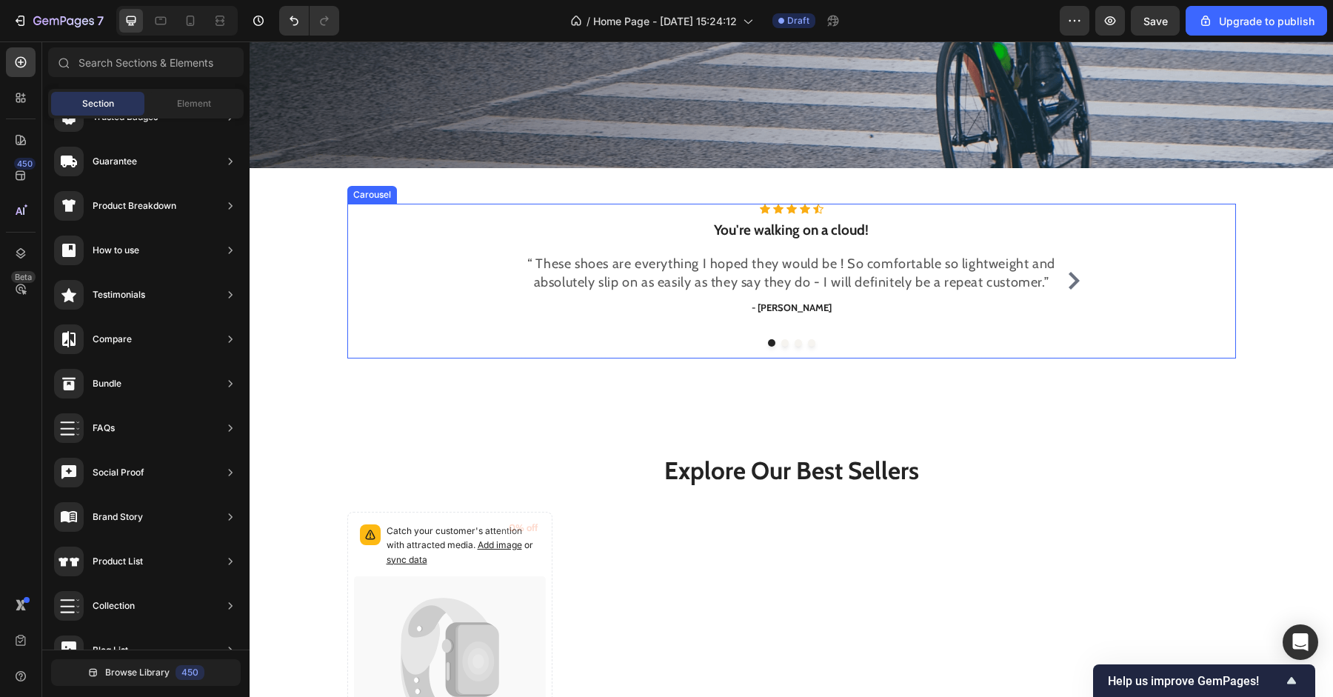
click at [892, 348] on div "Icon Icon Icon Icon Icon Icon List Hoz You're walking on a cloud! Heading “ The…" at bounding box center [791, 281] width 533 height 155
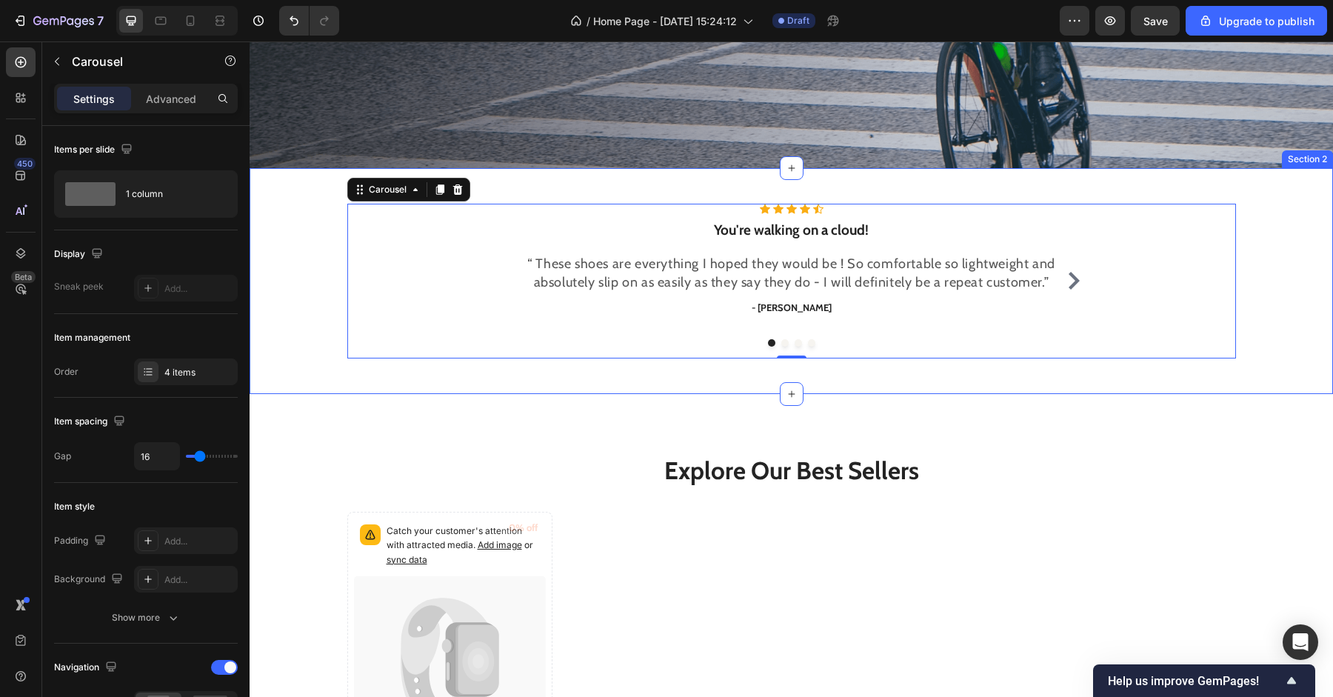
click at [855, 380] on div "Icon Icon Icon Icon Icon Icon List Hoz You're walking on a cloud! Heading “ The…" at bounding box center [791, 281] width 1083 height 226
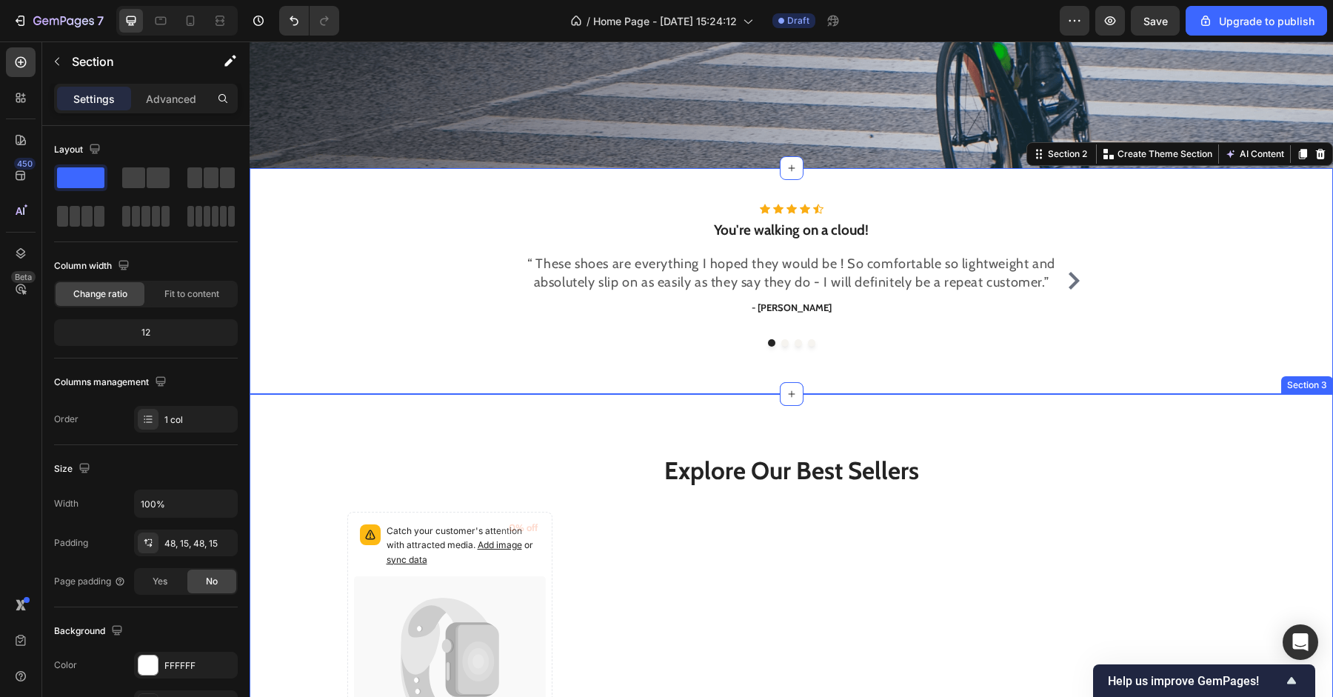
click at [909, 441] on div "Explore Our Best Sellers Heading Catch your customer's attention with attracted…" at bounding box center [791, 653] width 1083 height 518
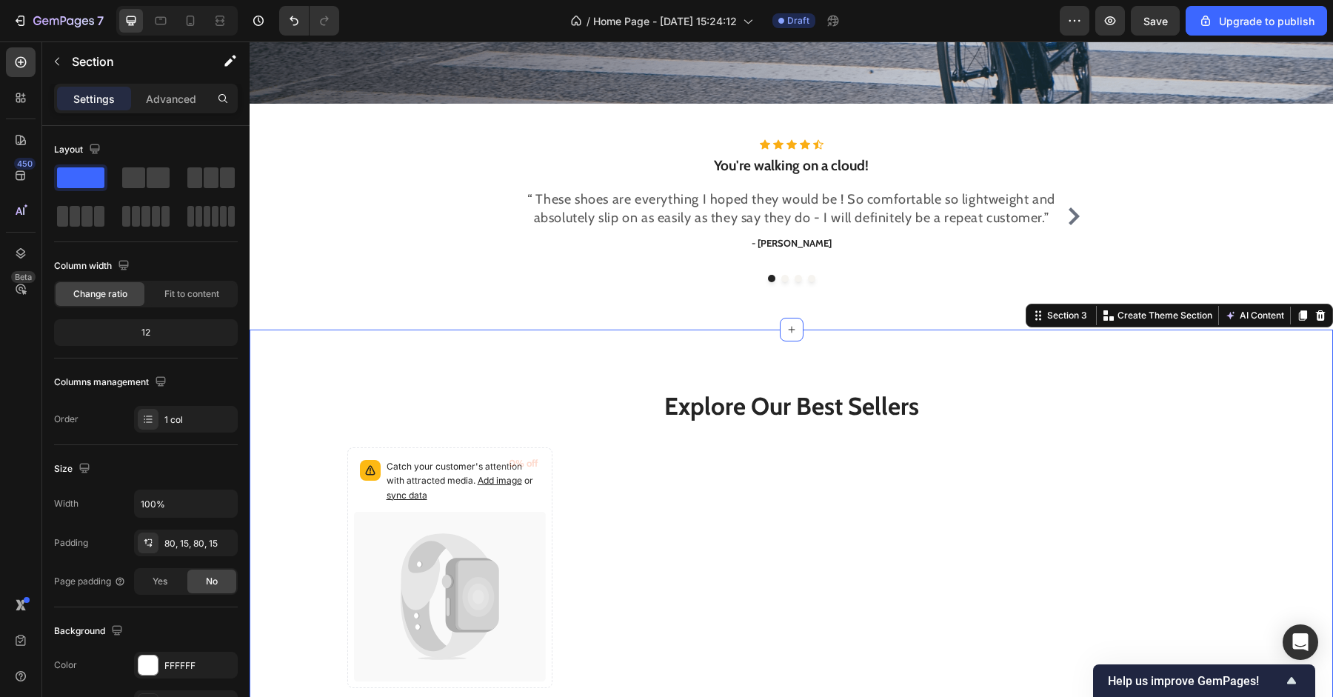
scroll to position [413, 0]
click at [871, 352] on div "Explore Our Best Sellers Heading Catch your customer's attention with attracted…" at bounding box center [791, 588] width 1083 height 518
click at [181, 111] on div "Settings Advanced" at bounding box center [146, 99] width 184 height 30
click at [183, 96] on p "Advanced" at bounding box center [171, 99] width 50 height 16
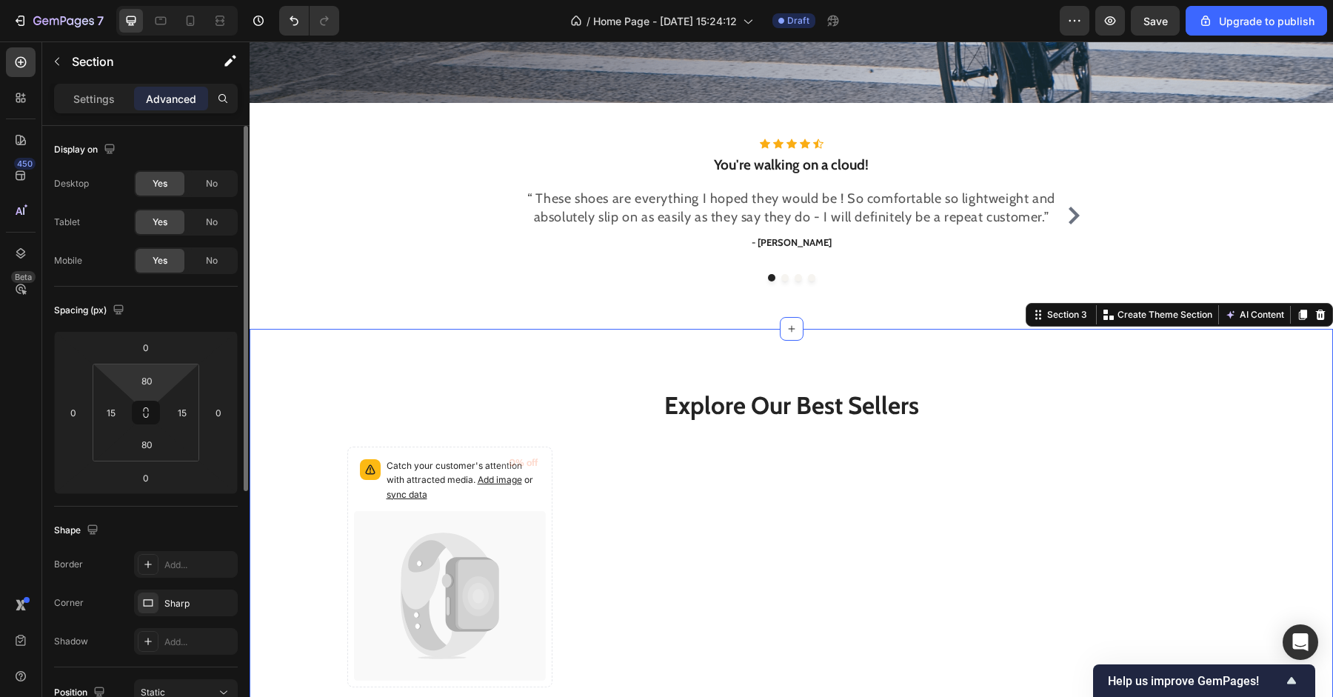
click at [170, 0] on html "7 / Home Page - Sep 22, 15:24:12 Draft Preview Save Upgrade to publish 450 Beta…" at bounding box center [666, 0] width 1333 height 0
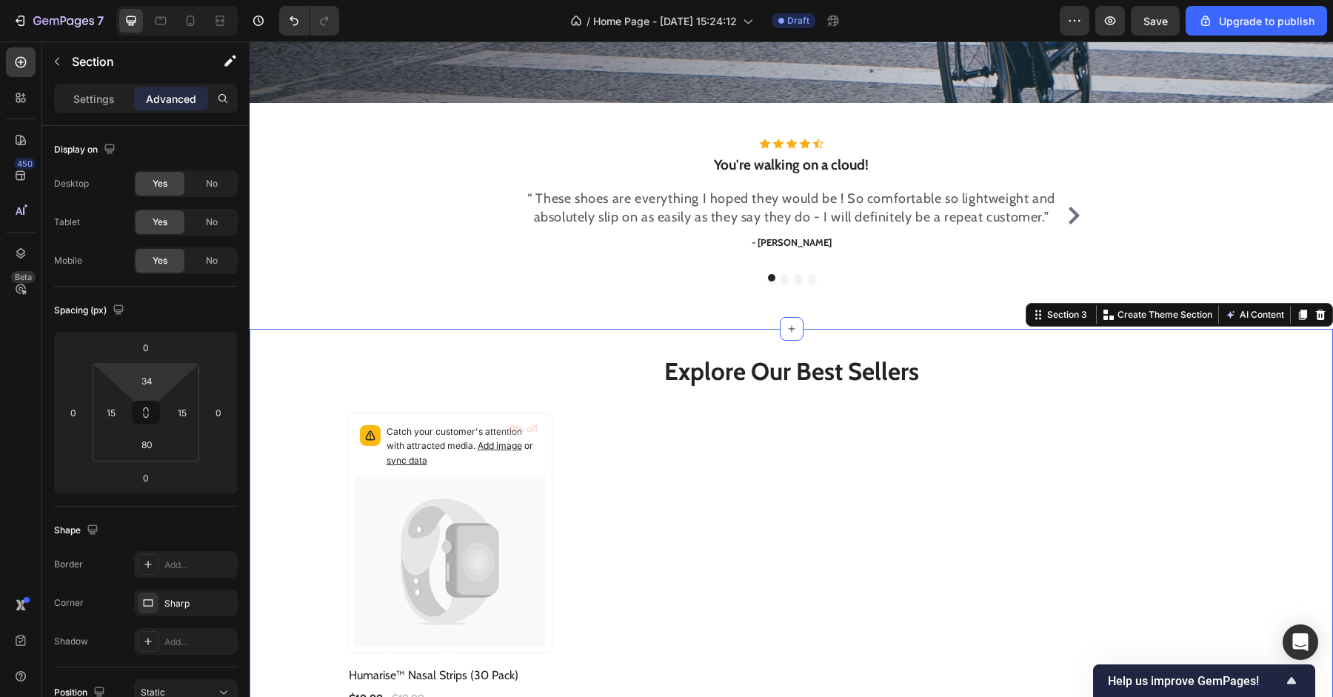
type input "32"
drag, startPoint x: 174, startPoint y: 381, endPoint x: 177, endPoint y: 399, distance: 18.0
click at [177, 0] on html "7 / Home Page - Sep 22, 15:24:12 Draft Preview Save Upgrade to publish 450 Beta…" at bounding box center [666, 0] width 1333 height 0
click at [577, 378] on p "Explore Our Best Sellers" at bounding box center [792, 370] width 886 height 32
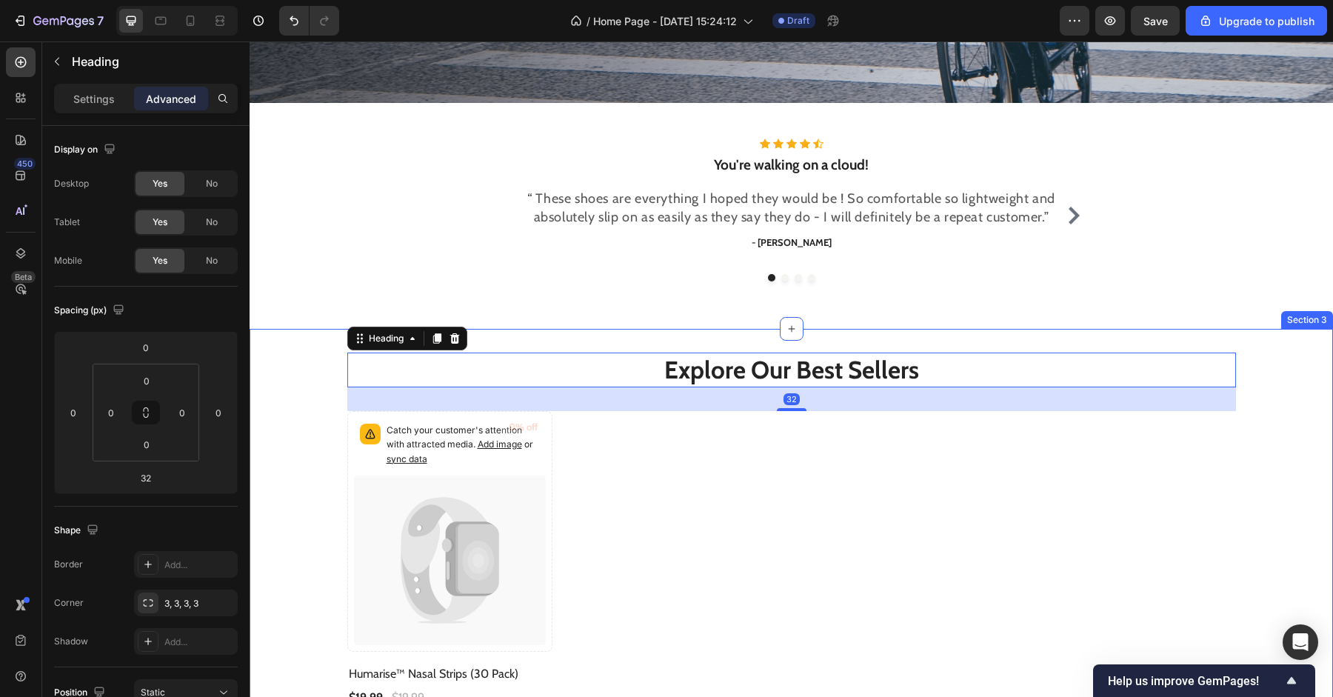
click at [326, 417] on div "Explore Our Best Sellers Heading 32 Catch your customer's attention with attrac…" at bounding box center [791, 553] width 1061 height 400
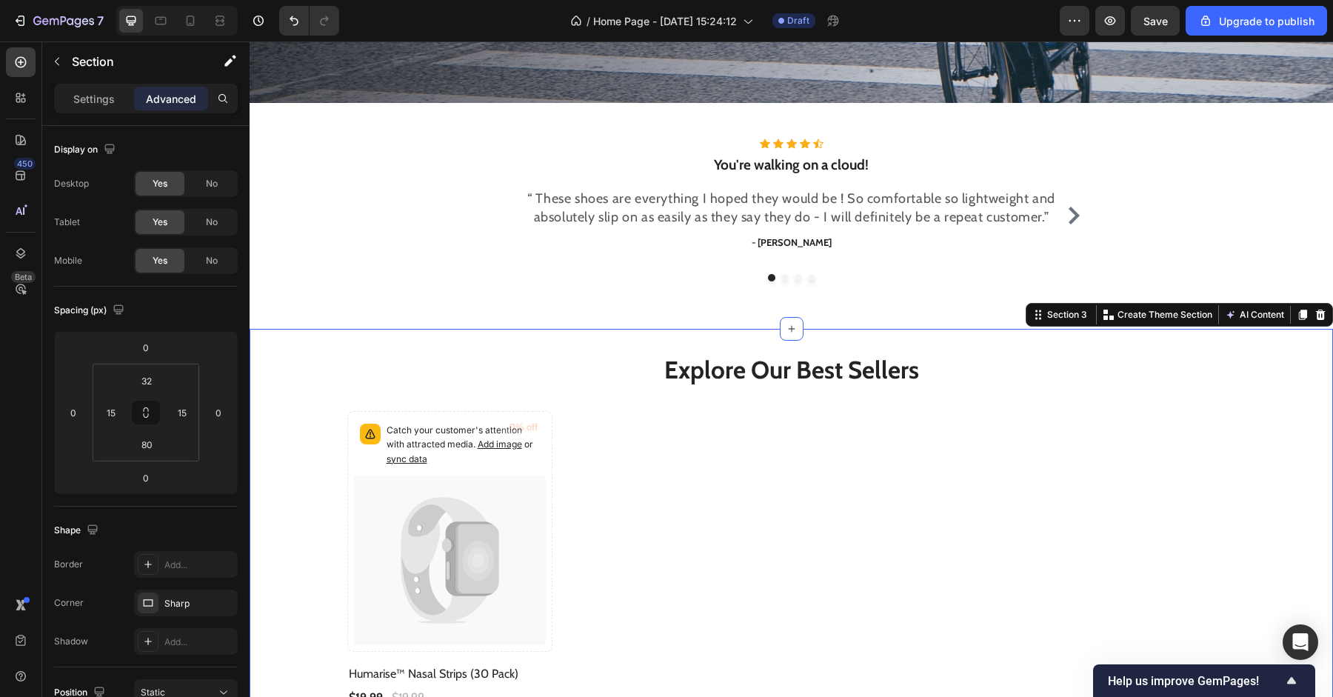
click at [1266, 476] on div "Explore Our Best Sellers Heading Catch your customer's attention with attracted…" at bounding box center [791, 553] width 1061 height 400
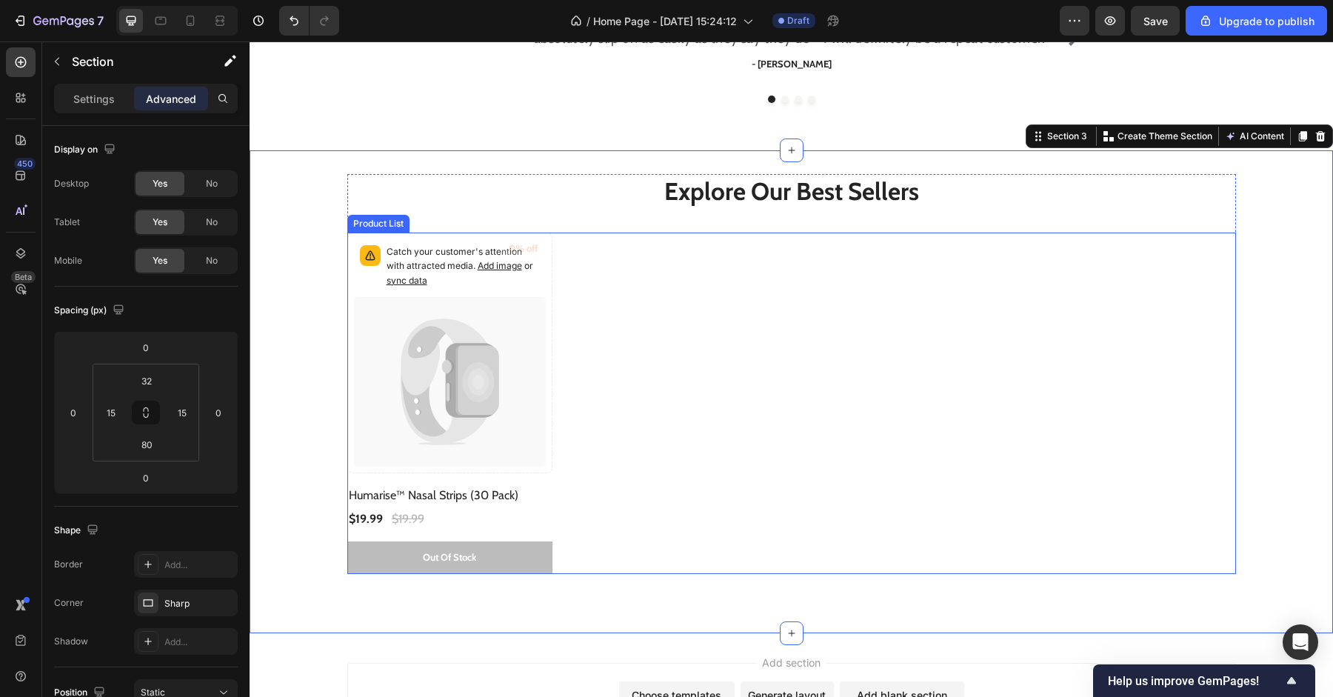
scroll to position [741, 0]
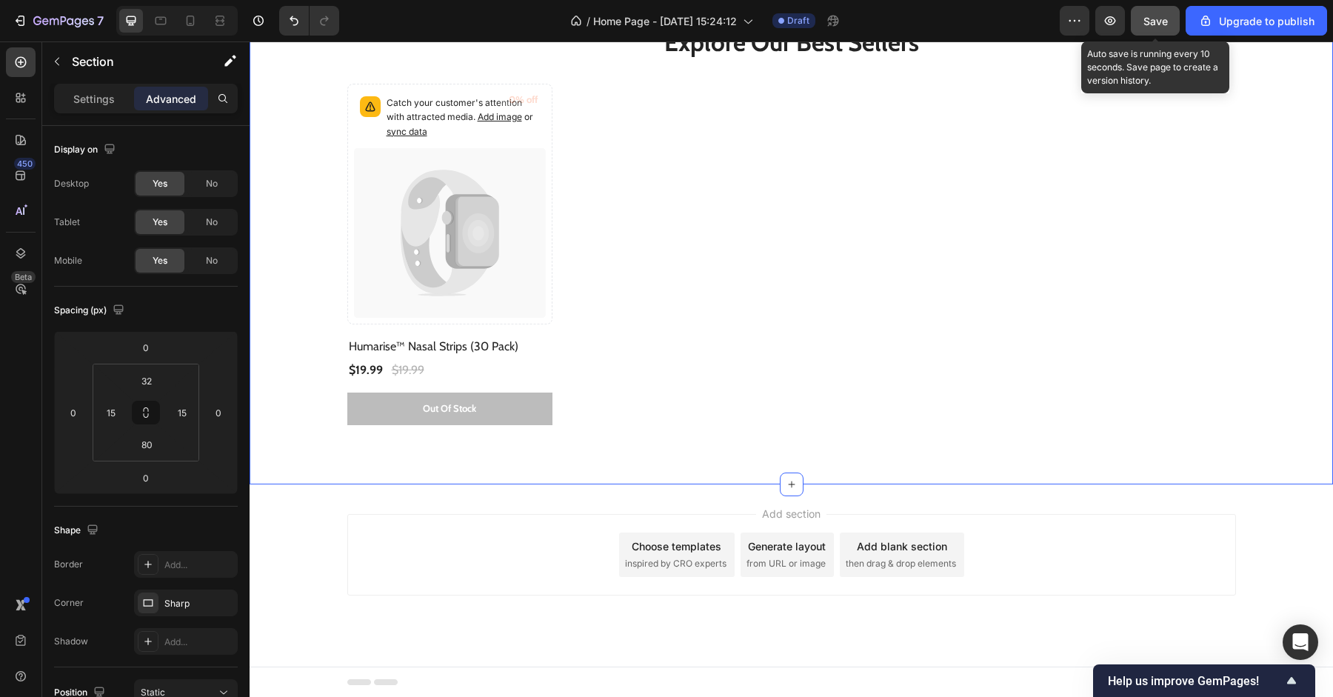
click at [1163, 26] on span "Save" at bounding box center [1155, 21] width 24 height 13
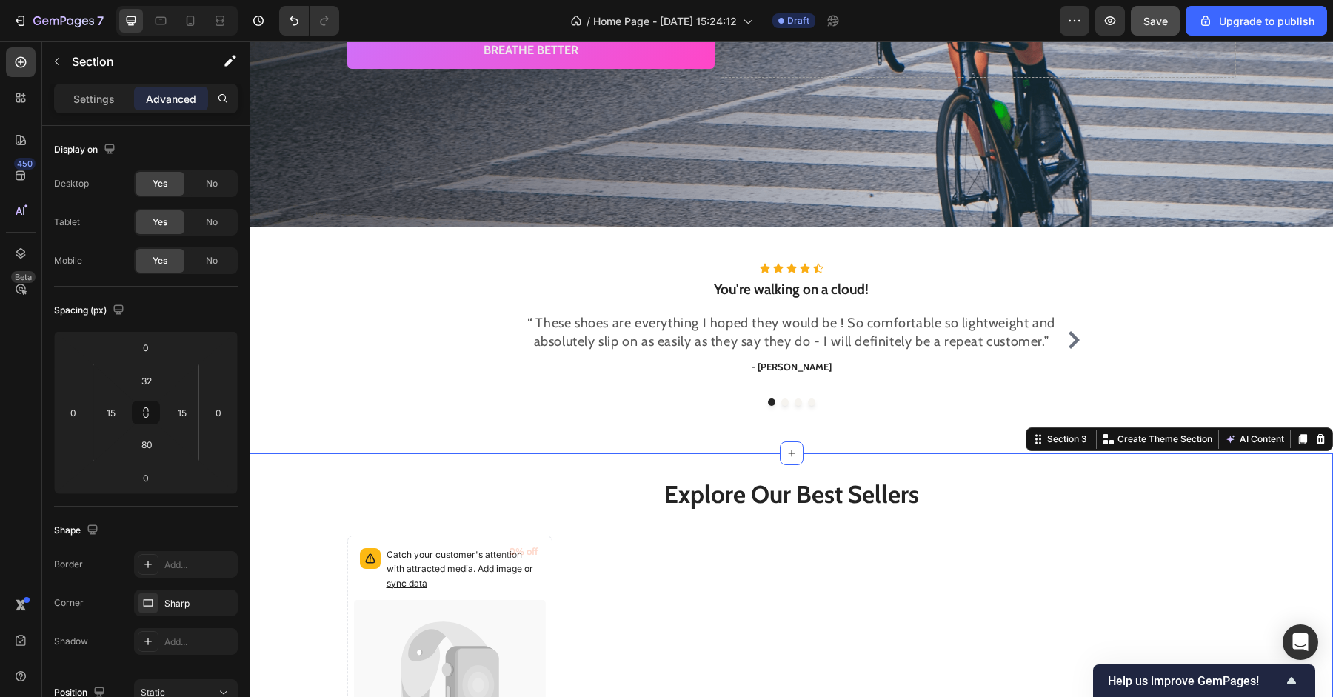
scroll to position [109, 0]
